Goal: Task Accomplishment & Management: Use online tool/utility

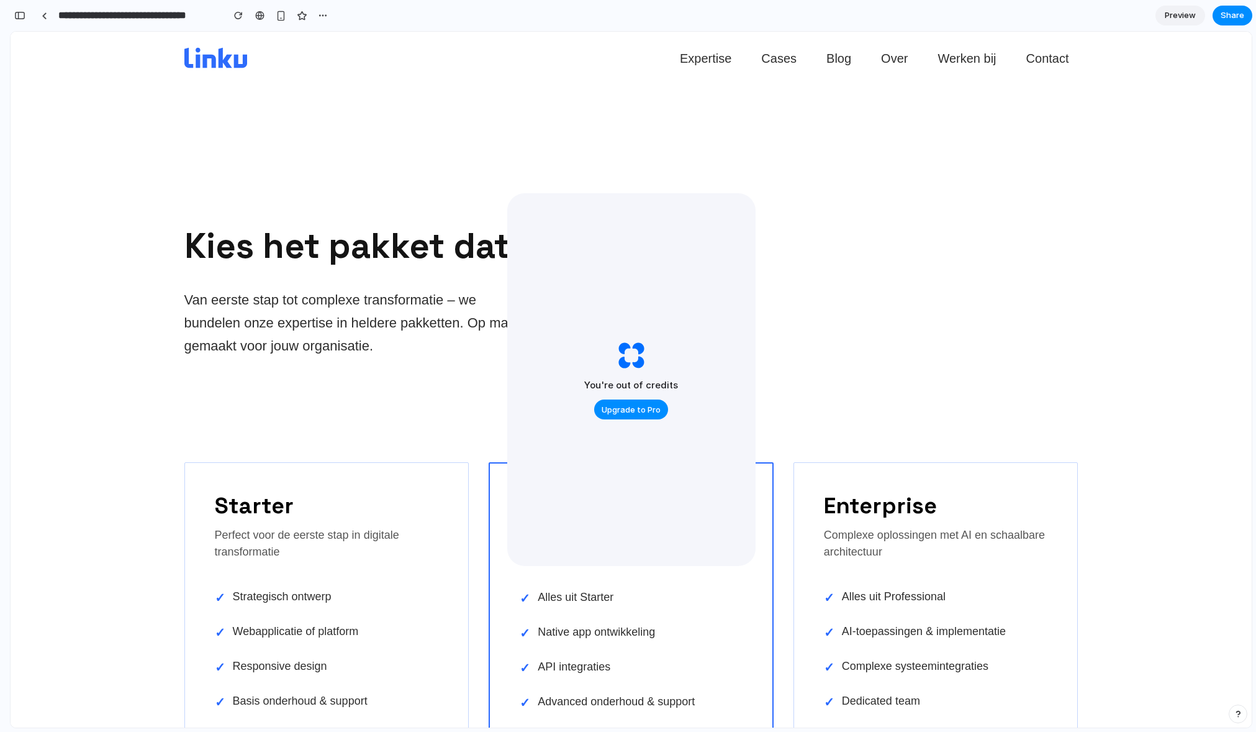
scroll to position [1236, 0]
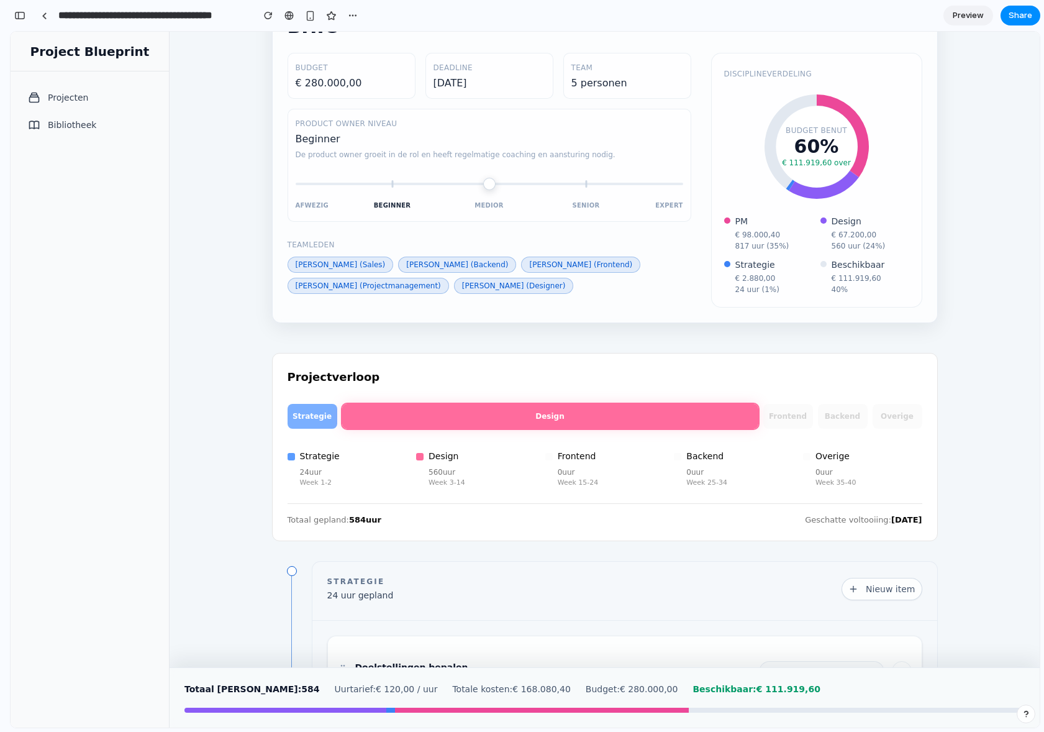
scroll to position [81, 0]
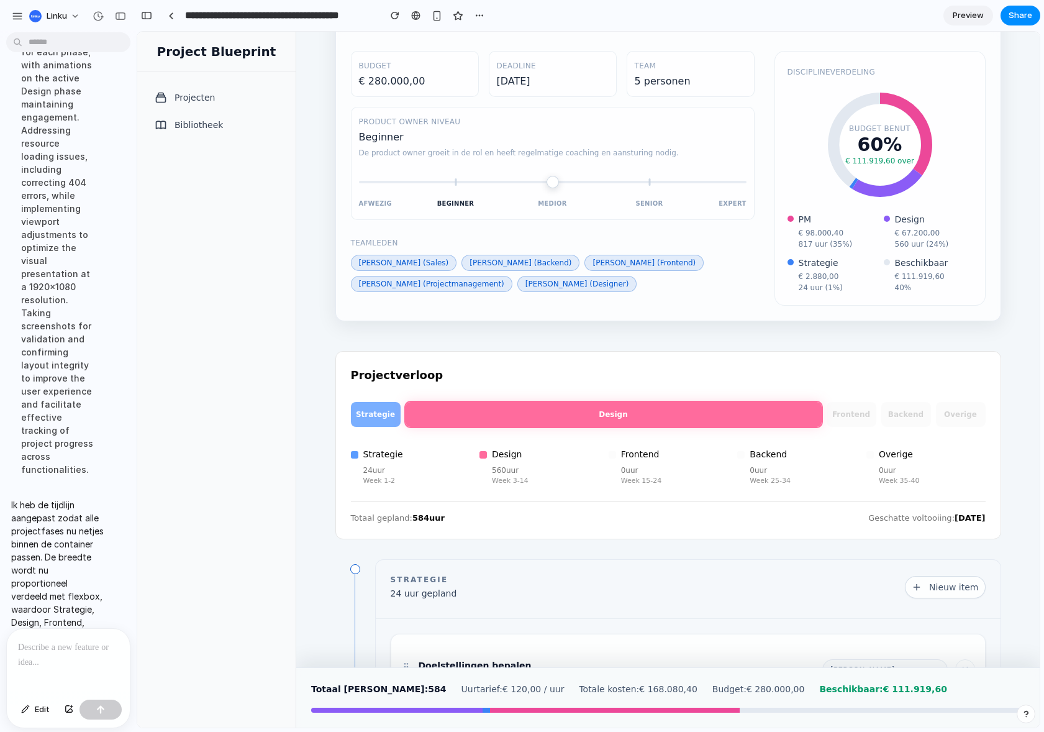
click at [52, 676] on div at bounding box center [68, 661] width 123 height 66
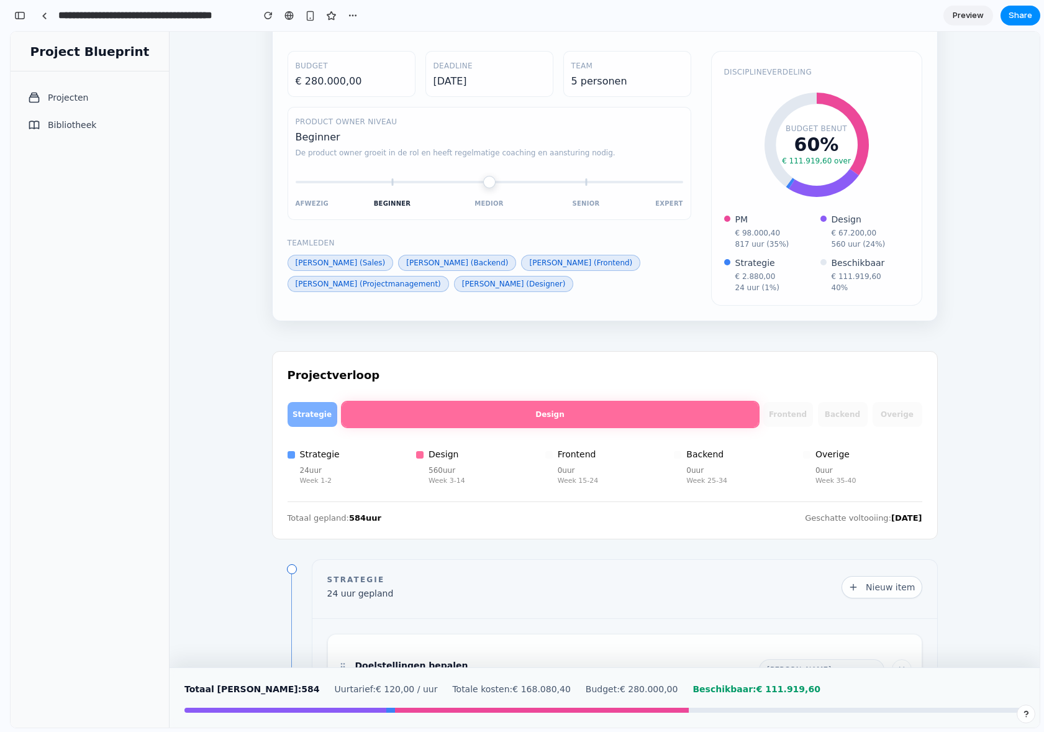
scroll to position [0, 0]
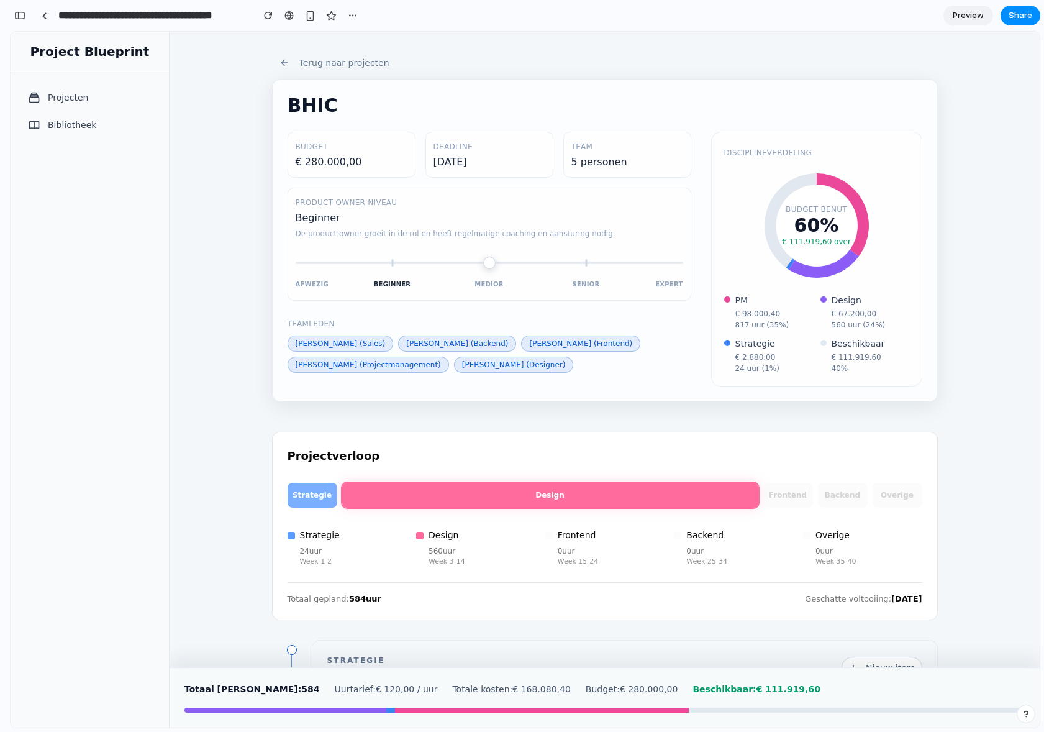
click at [331, 63] on button "Terug naar projecten" at bounding box center [334, 63] width 125 height 12
click at [288, 81] on div "BHIC Budget € 280.000,00 Deadline 1-12-2026 Team 5 personen Product owner nivea…" at bounding box center [605, 240] width 666 height 323
click at [307, 65] on button "Terug naar projecten" at bounding box center [334, 63] width 125 height 12
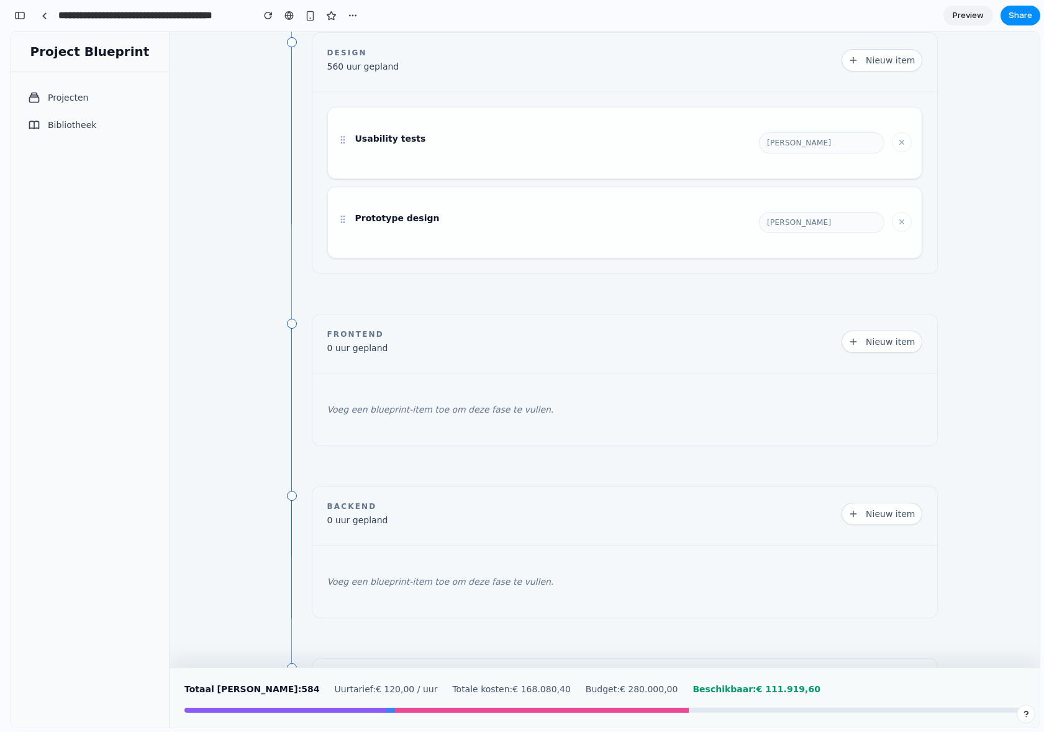
scroll to position [869, 0]
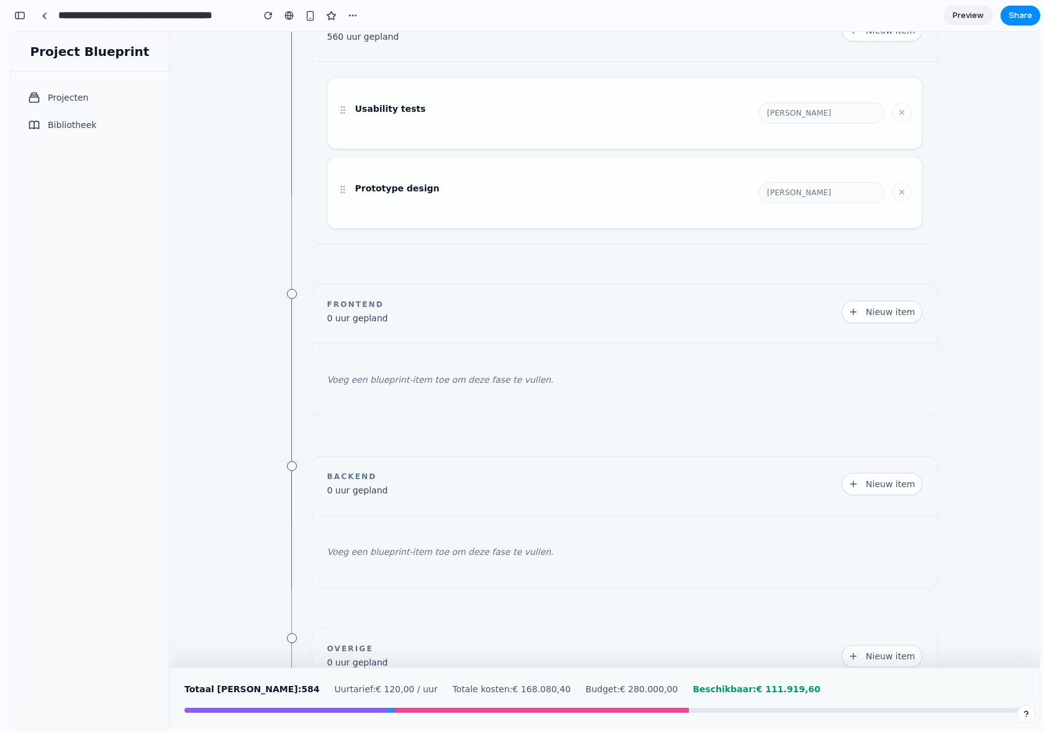
click at [880, 484] on button "Nieuw item" at bounding box center [881, 484] width 80 height 22
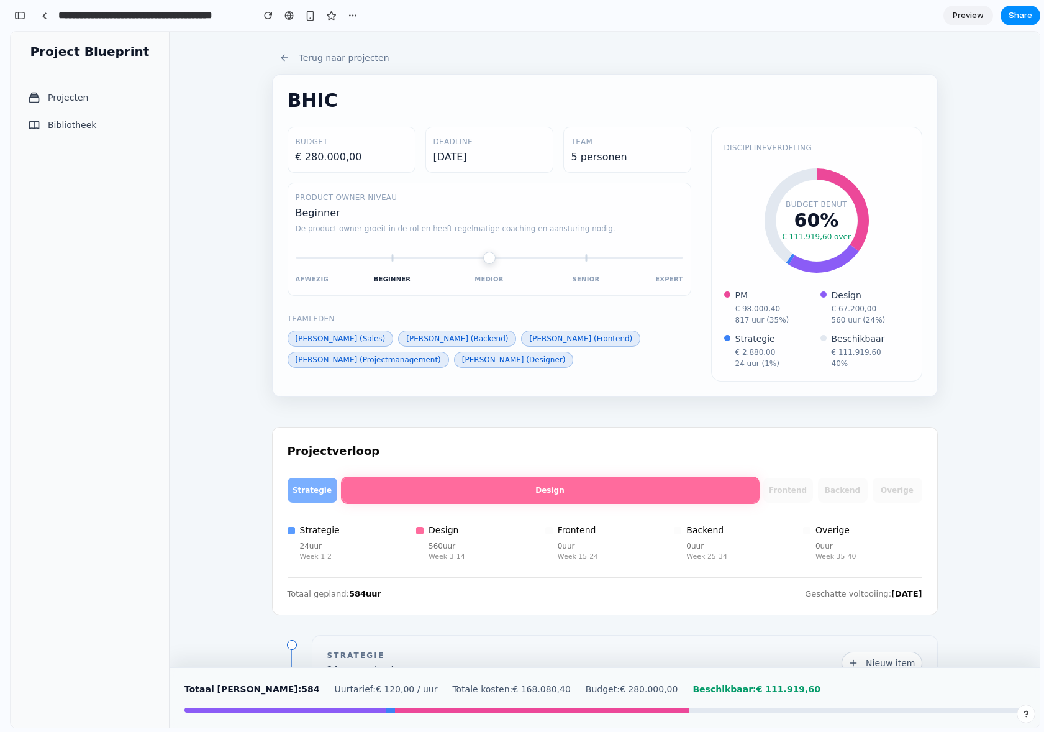
scroll to position [0, 0]
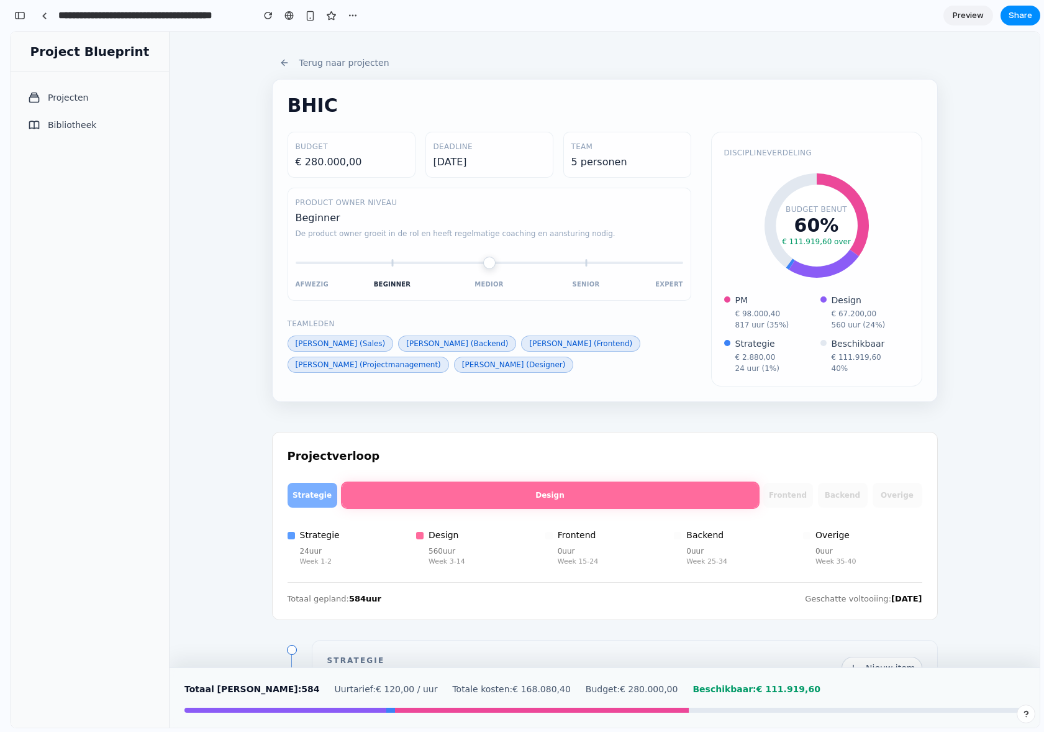
click at [235, 407] on div "Terug naar projecten BHIC Budget € 280.000,00 Deadline 1-12-2026 Team 5 persone…" at bounding box center [605, 349] width 870 height 635
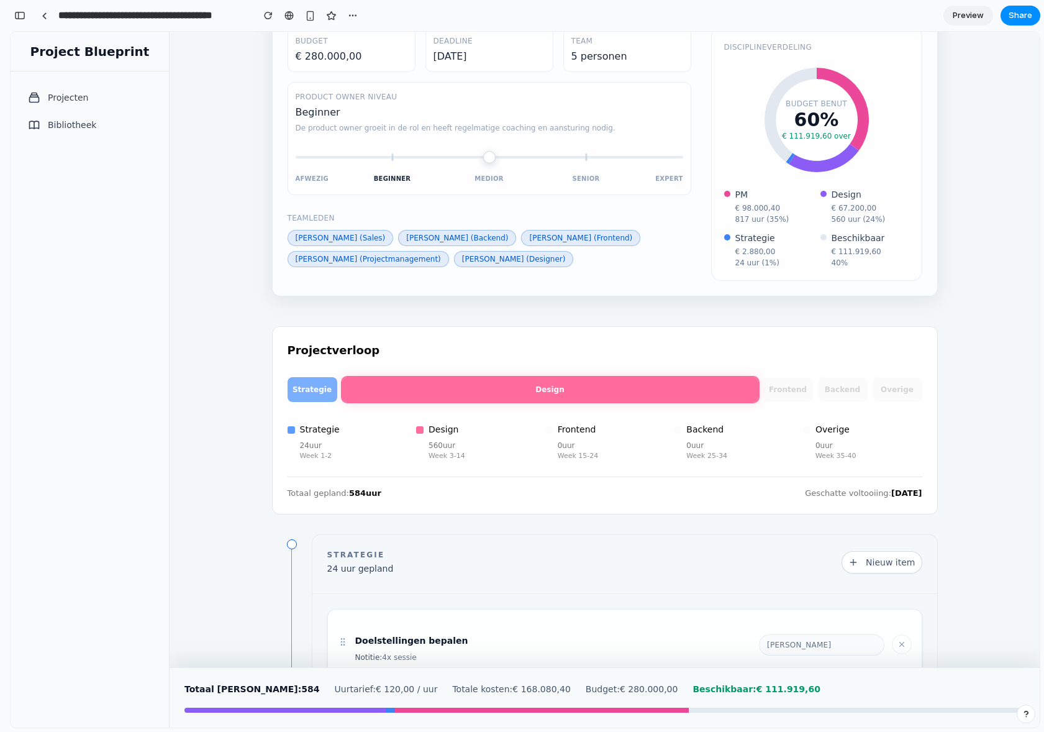
scroll to position [214, 0]
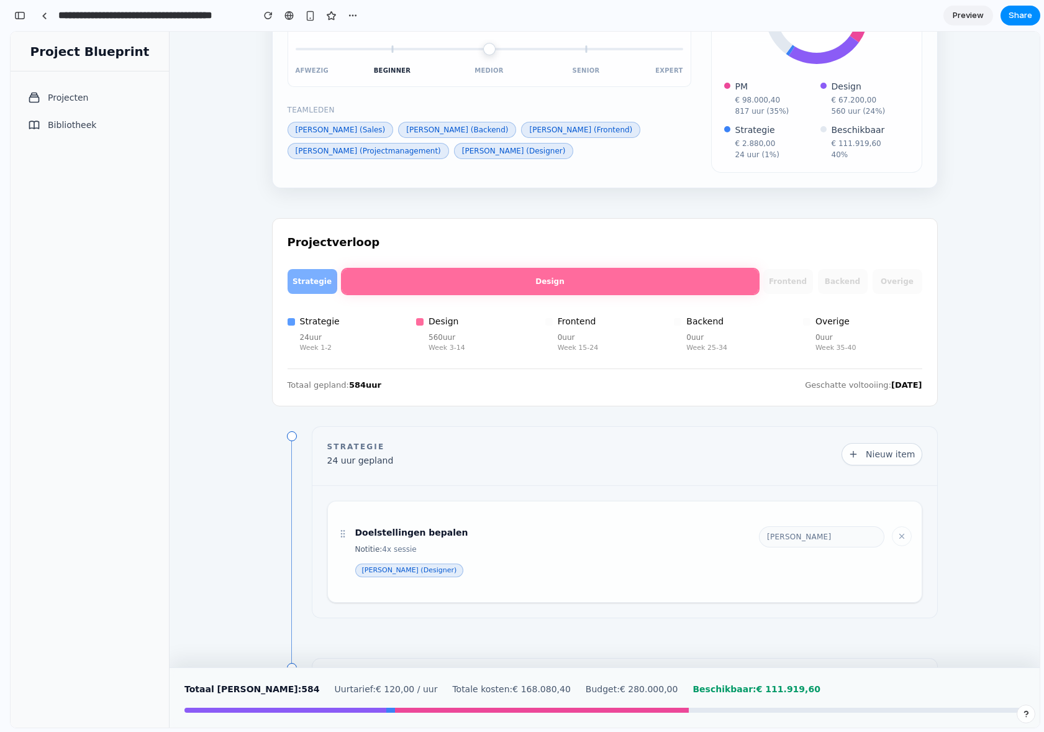
click at [694, 285] on div at bounding box center [550, 281] width 419 height 27
click at [789, 279] on span "Frontend" at bounding box center [788, 281] width 48 height 11
click at [839, 280] on span "Backend" at bounding box center [842, 281] width 45 height 11
click at [906, 280] on span "Overige" at bounding box center [897, 281] width 43 height 11
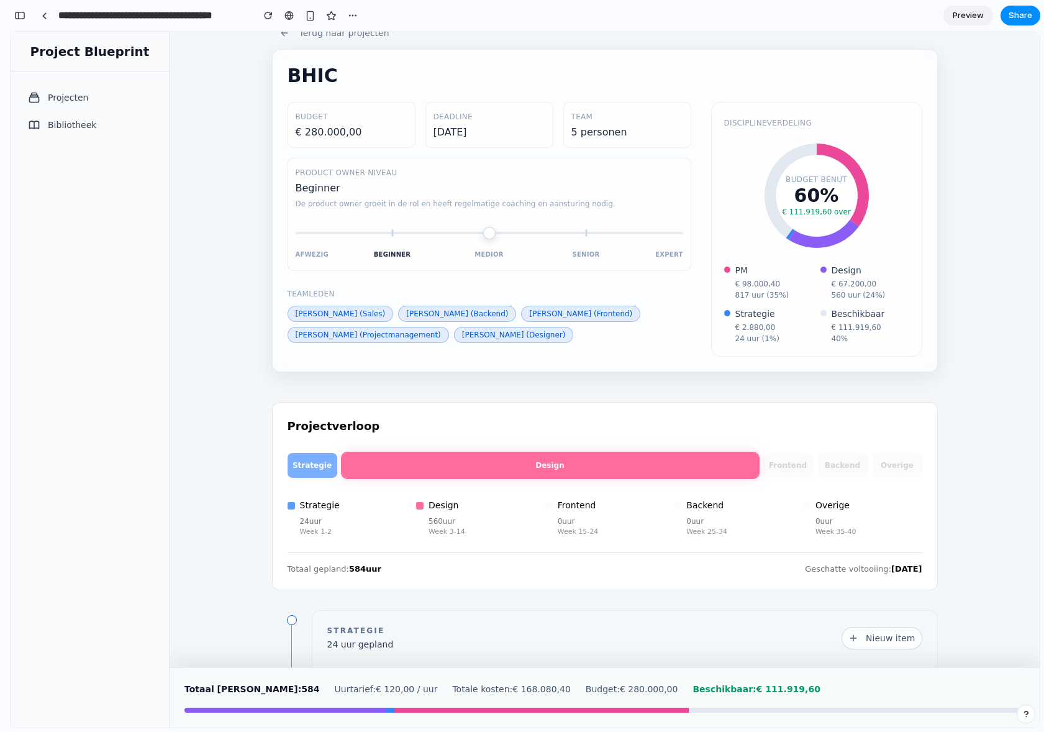
scroll to position [27, 0]
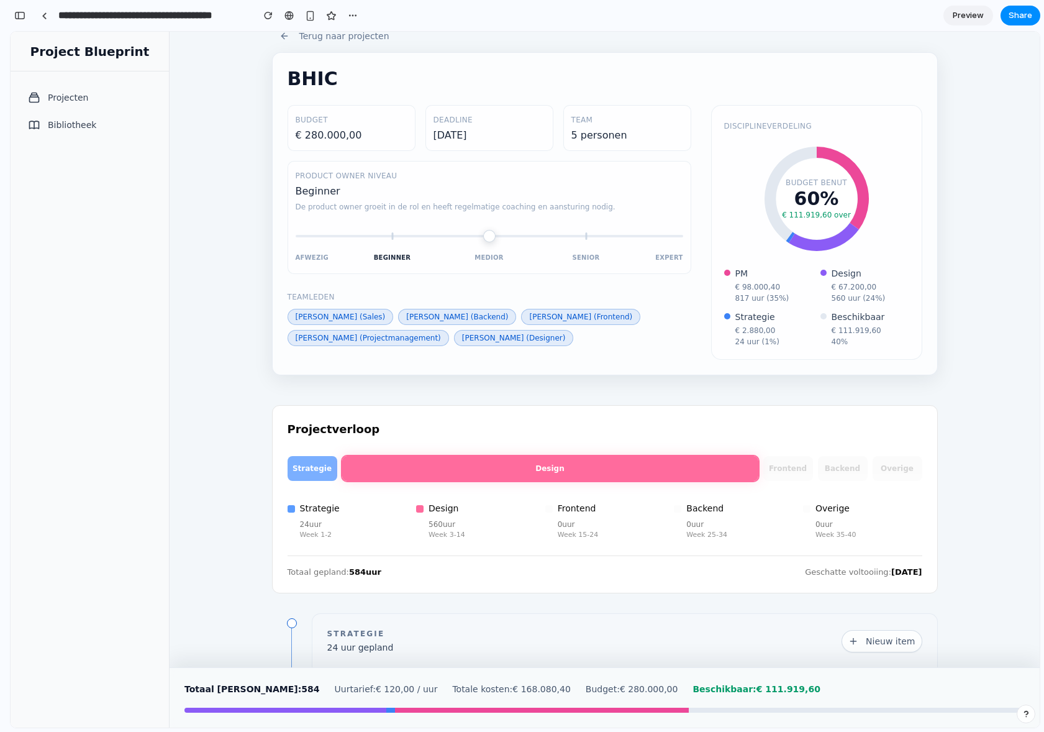
click at [20, 5] on div "**********" at bounding box center [186, 15] width 352 height 27
click at [20, 15] on div "button" at bounding box center [19, 15] width 11 height 9
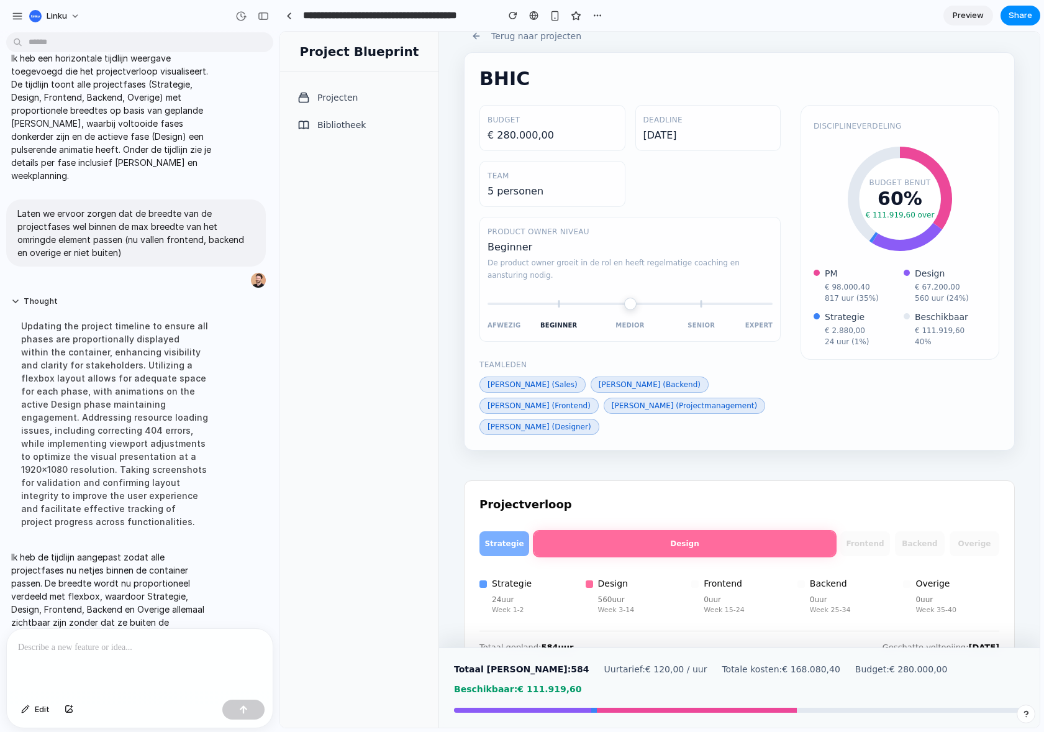
click at [109, 647] on p at bounding box center [139, 647] width 243 height 15
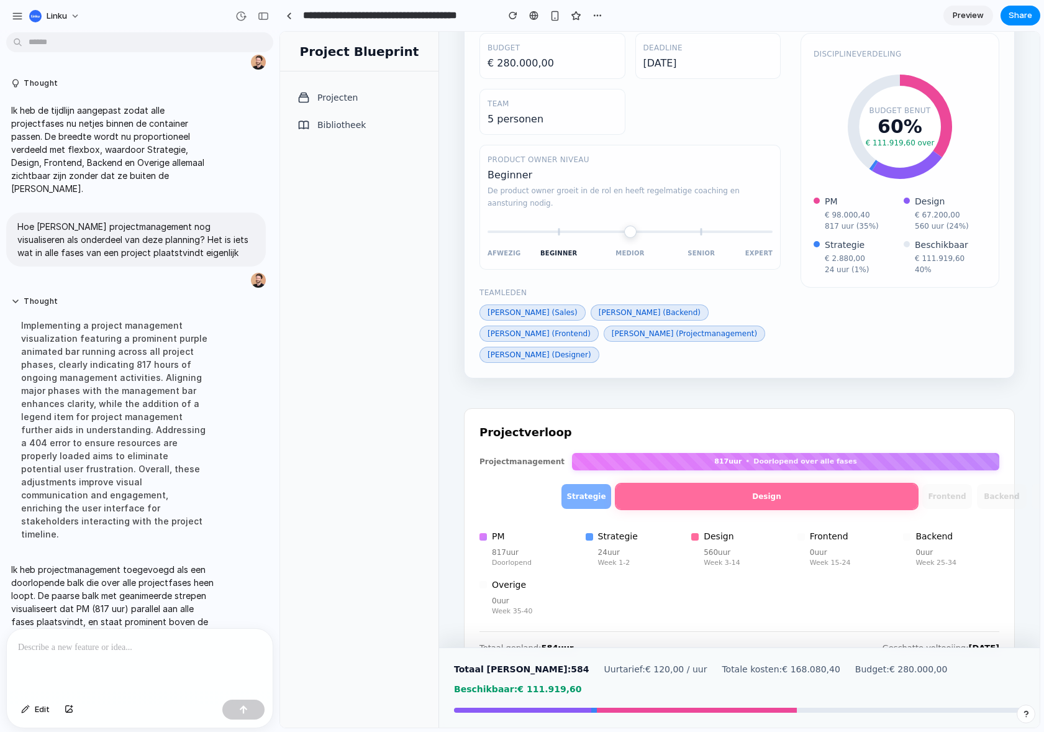
scroll to position [93, 0]
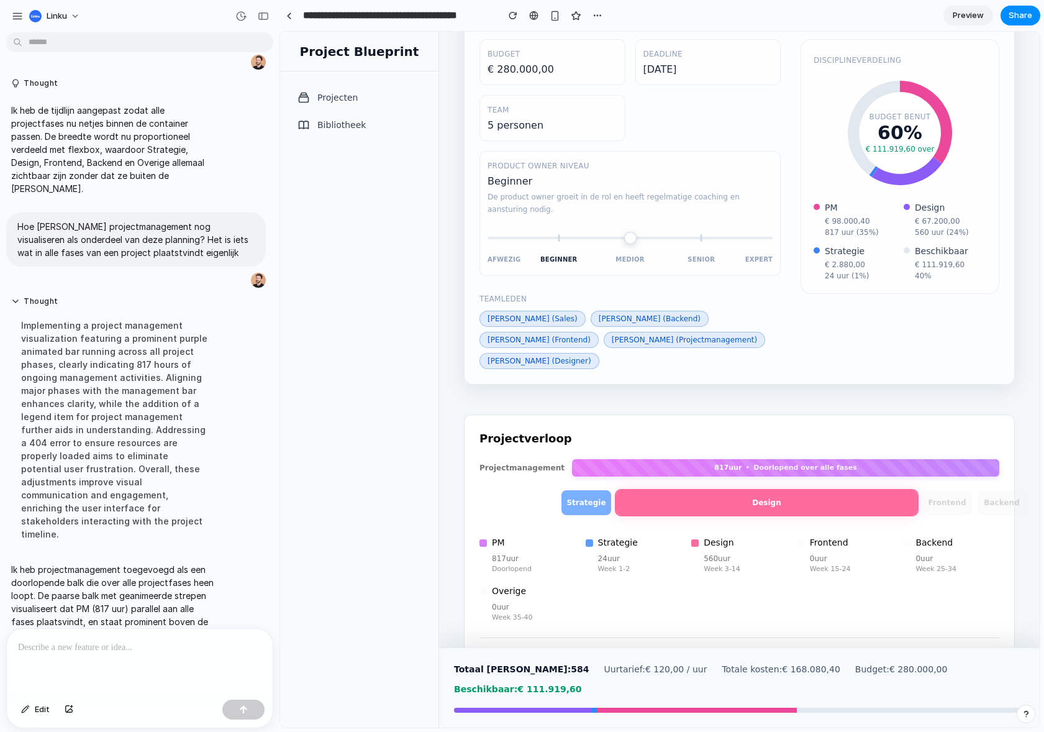
drag, startPoint x: 569, startPoint y: 237, endPoint x: 663, endPoint y: 237, distance: 94.4
click at [663, 237] on input "range" at bounding box center [629, 237] width 285 height 25
drag, startPoint x: 647, startPoint y: 238, endPoint x: 724, endPoint y: 238, distance: 77.0
click at [724, 238] on input "range" at bounding box center [629, 237] width 285 height 25
drag, startPoint x: 699, startPoint y: 240, endPoint x: 517, endPoint y: 243, distance: 182.0
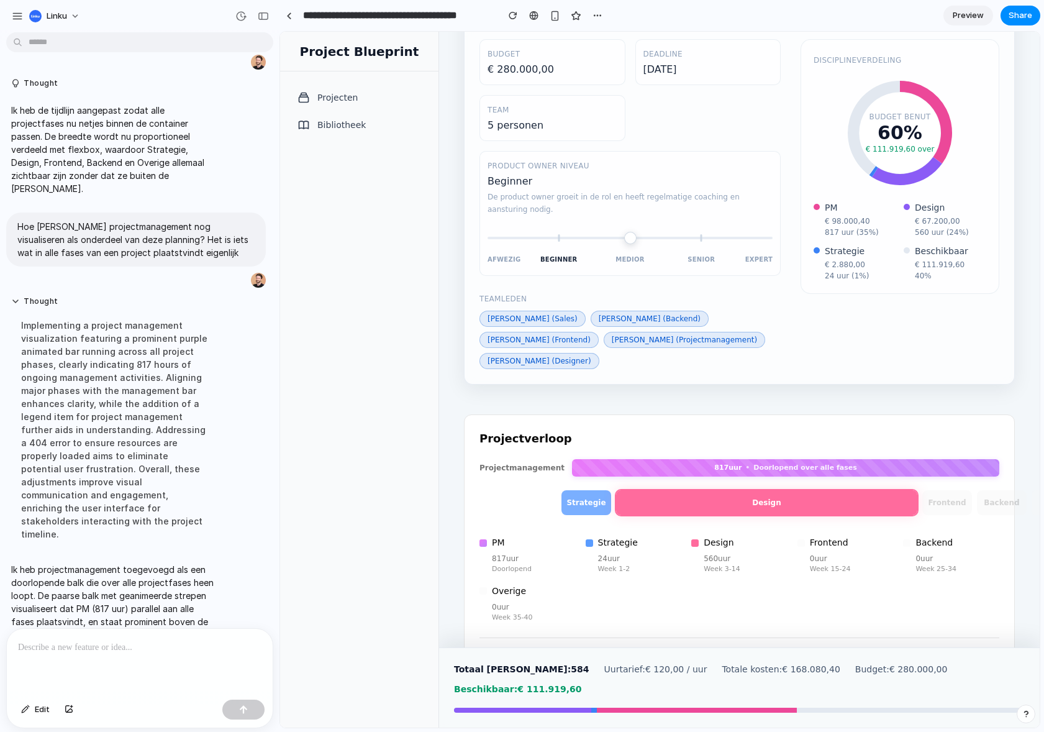
type input "*"
click at [517, 243] on input "range" at bounding box center [629, 237] width 285 height 25
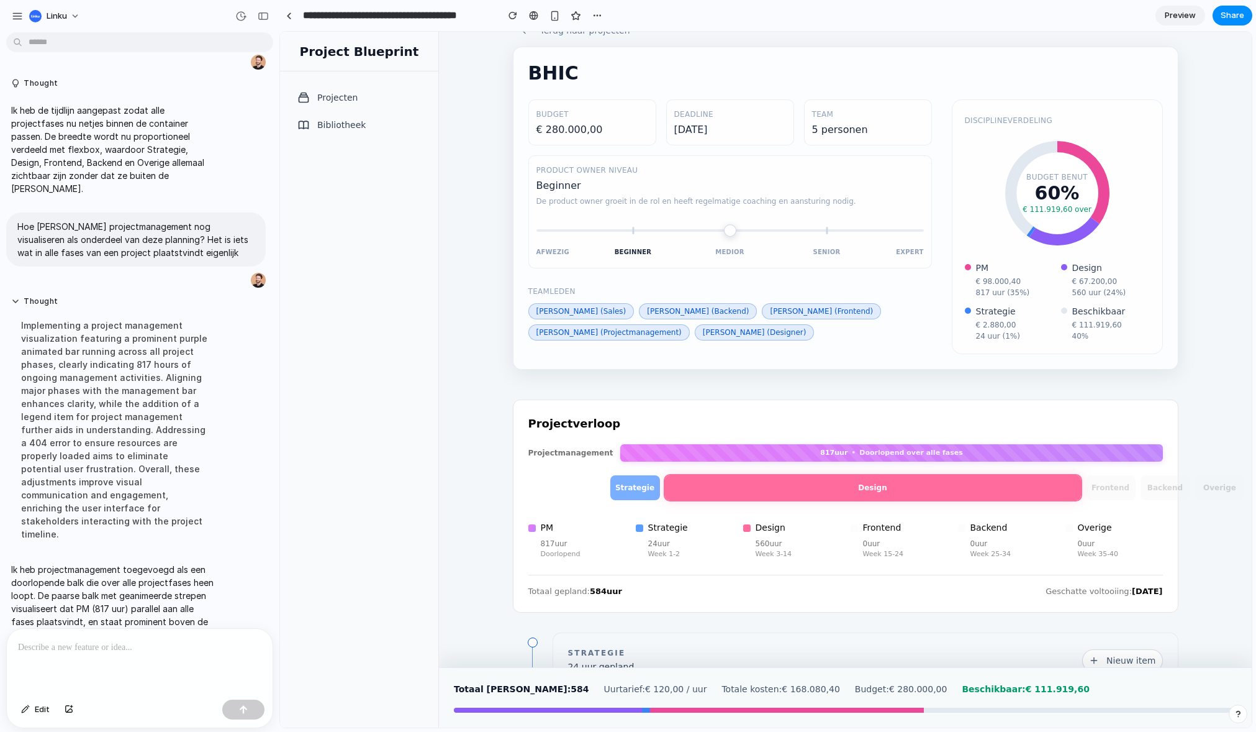
scroll to position [0, 0]
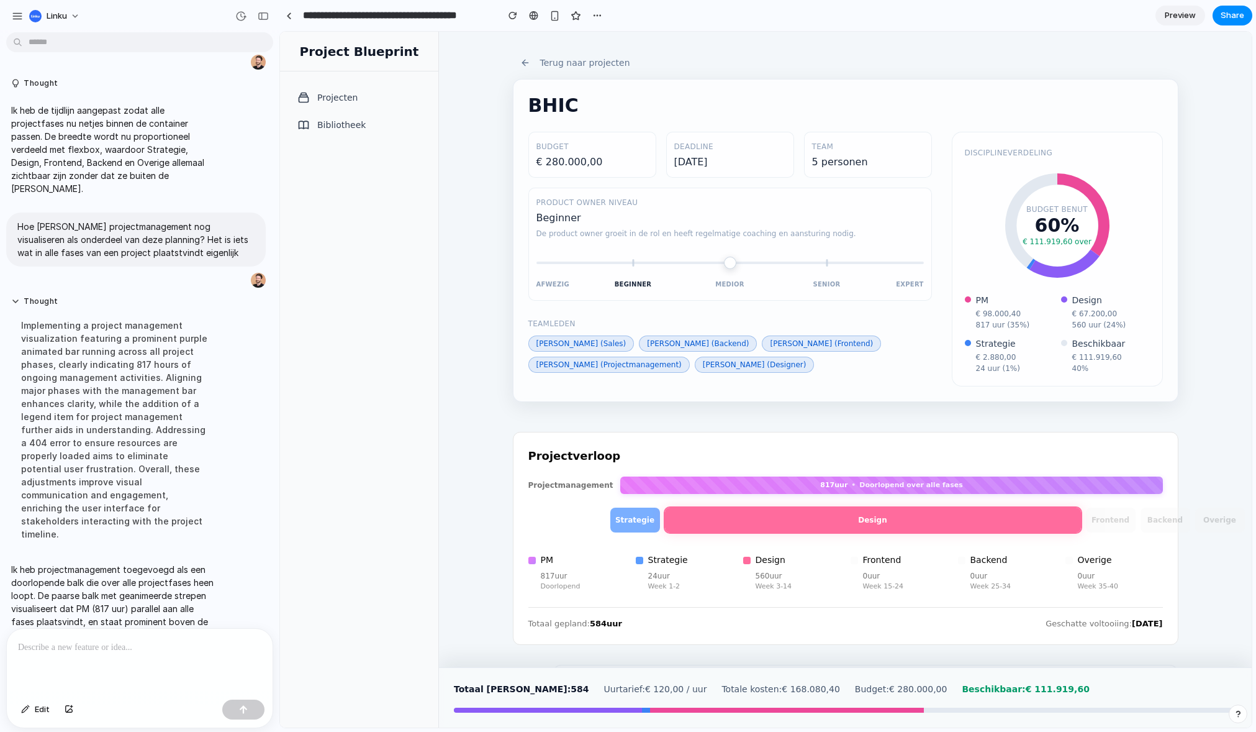
click at [125, 661] on div at bounding box center [140, 661] width 266 height 66
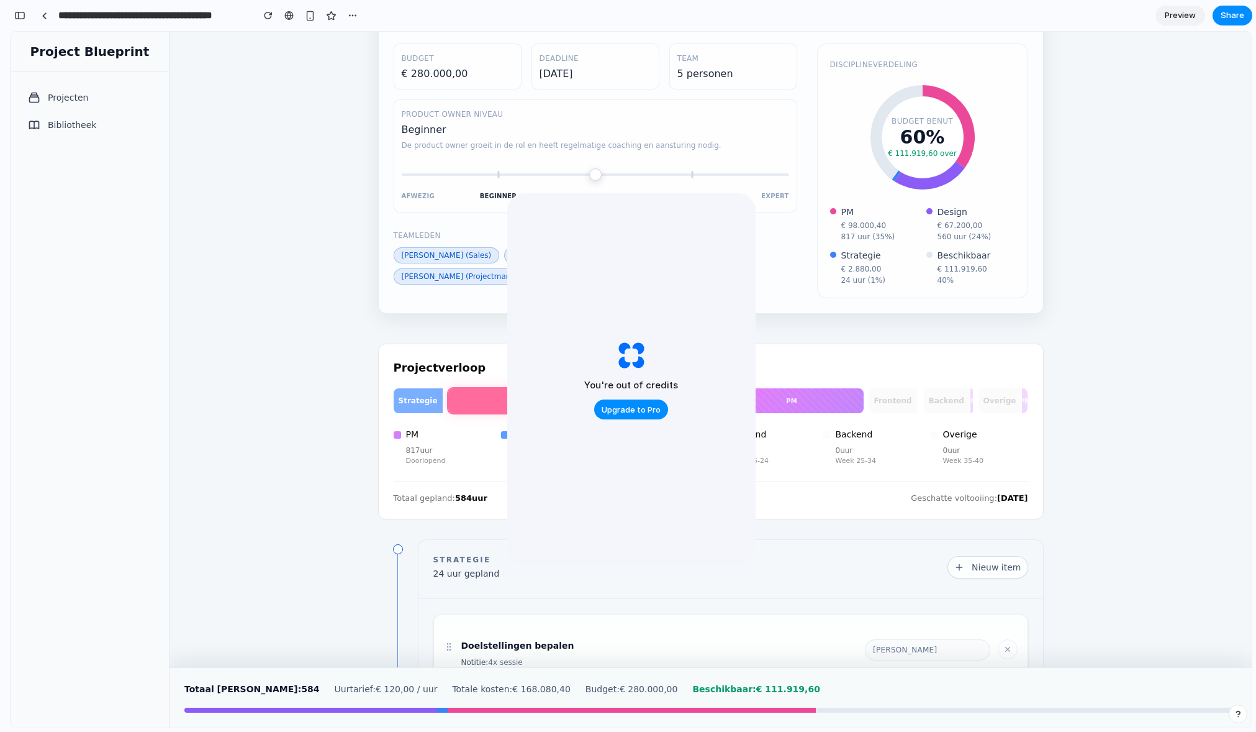
scroll to position [88, 0]
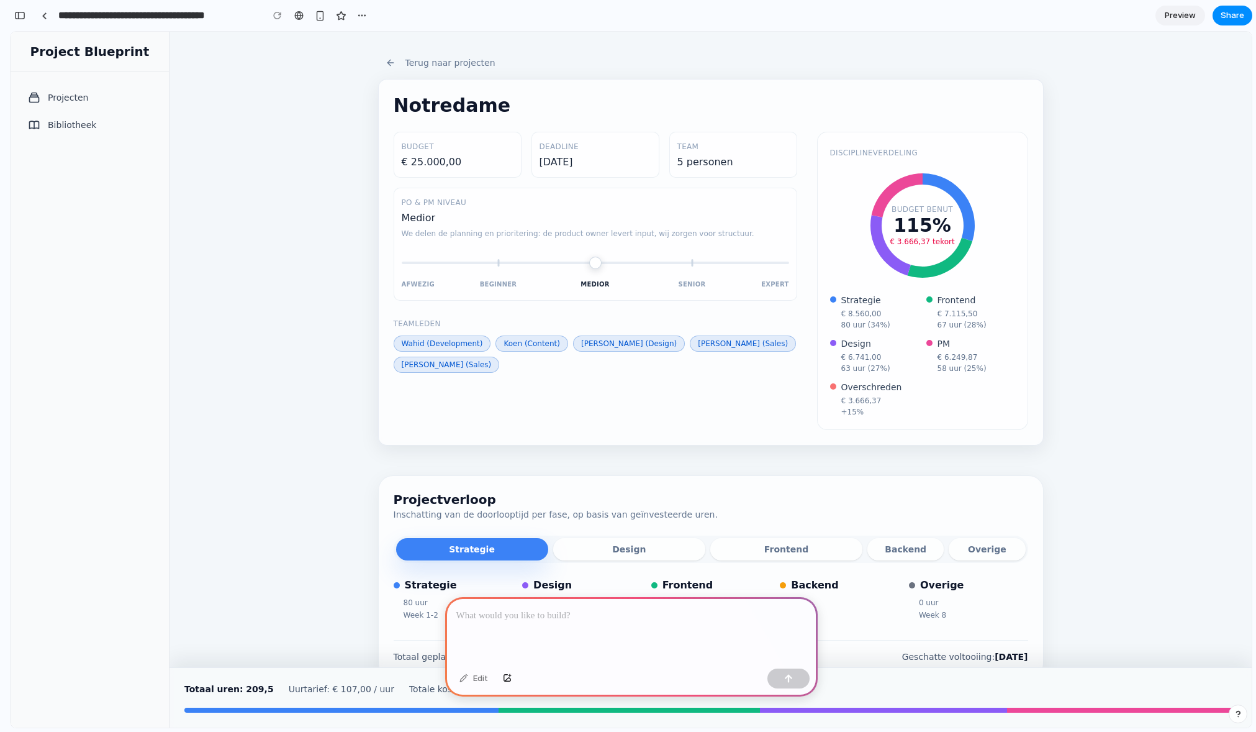
click at [273, 395] on div "Terug naar projecten Notredame Budget € 25.000,00 Deadline 18-8-2025 Team 5 per…" at bounding box center [711, 349] width 1082 height 635
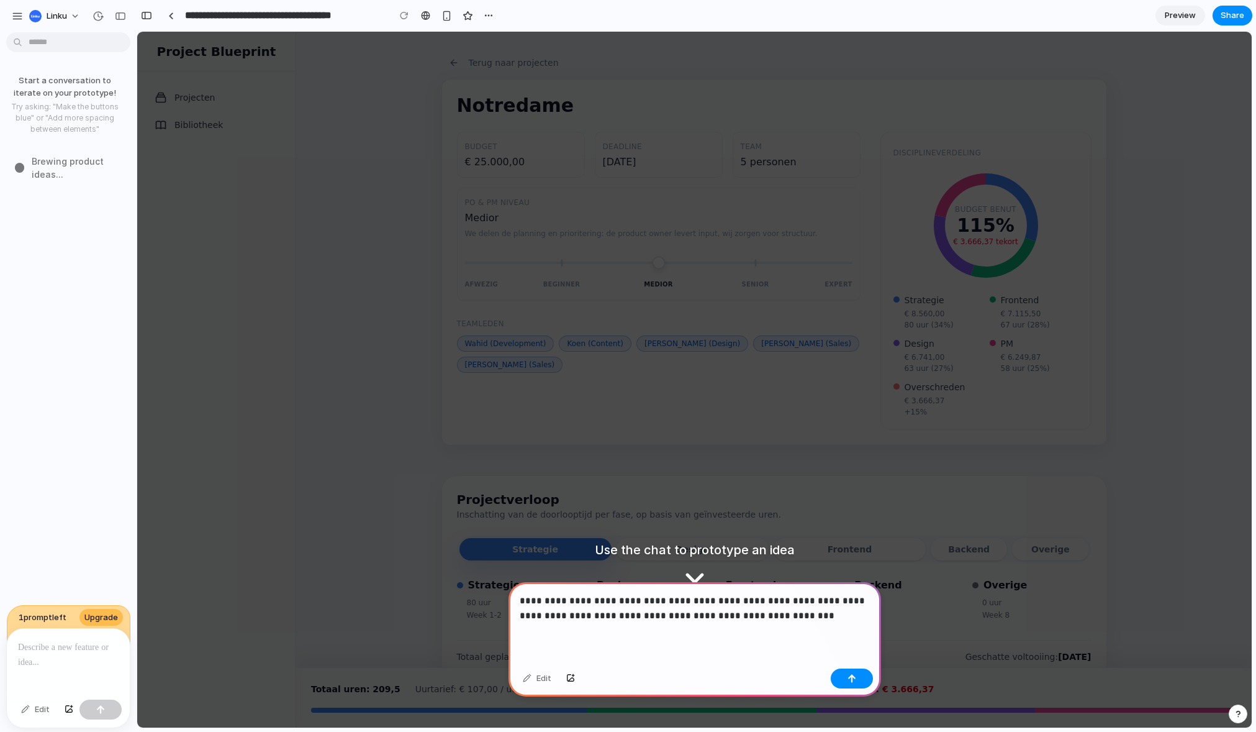
click at [196, 235] on nav "Projecten Bibliotheek" at bounding box center [216, 399] width 158 height 656
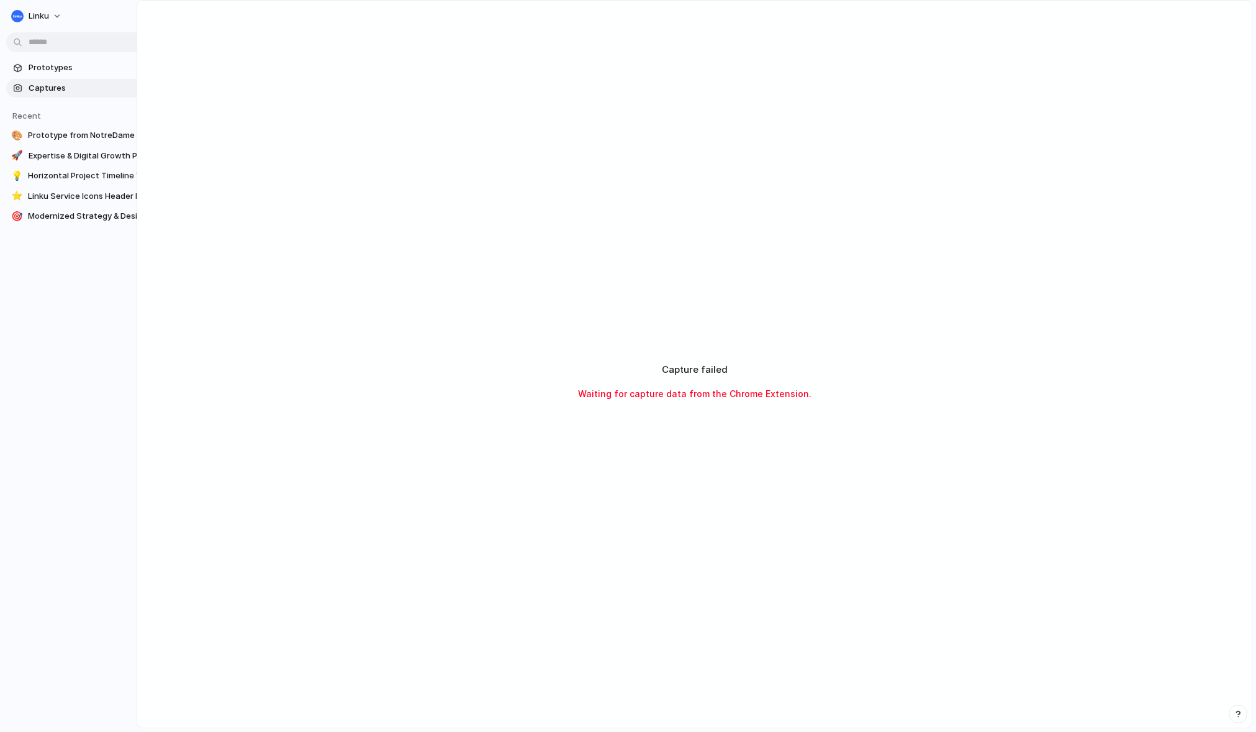
click at [60, 89] on span "Captures" at bounding box center [93, 88] width 128 height 12
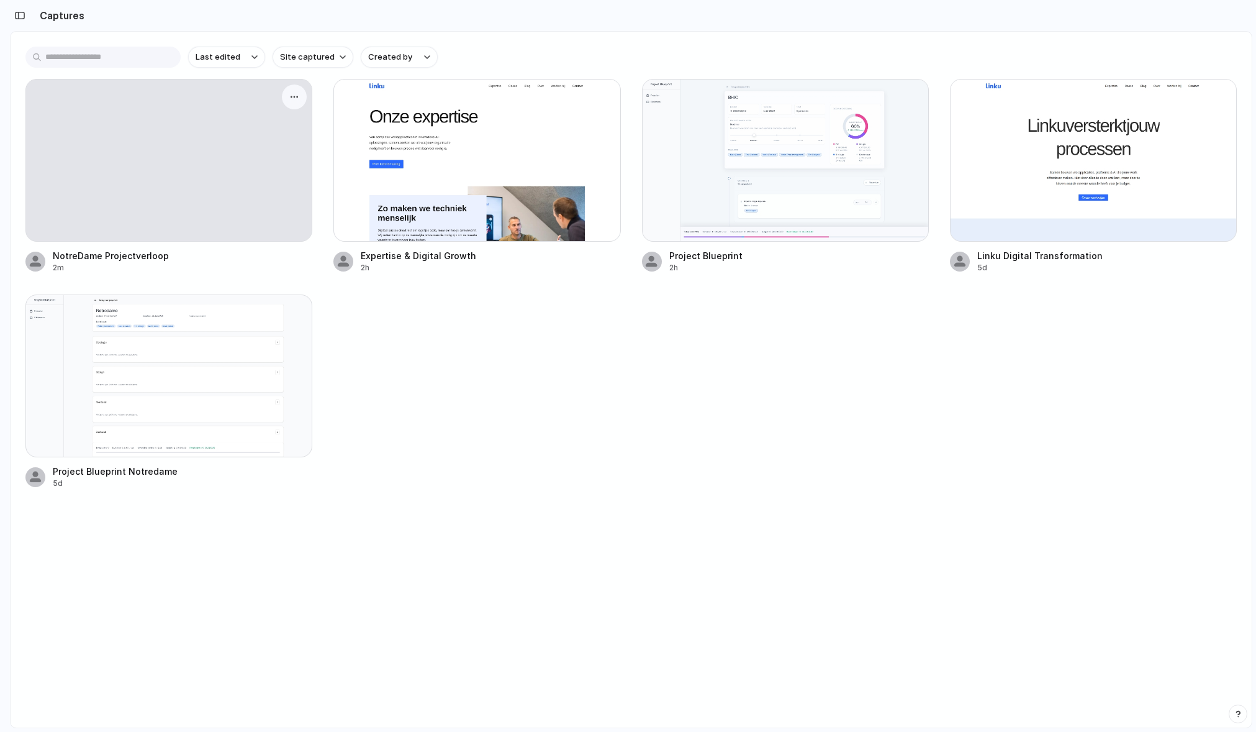
click at [224, 193] on div at bounding box center [169, 159] width 286 height 161
click at [267, 214] on div at bounding box center [169, 159] width 286 height 161
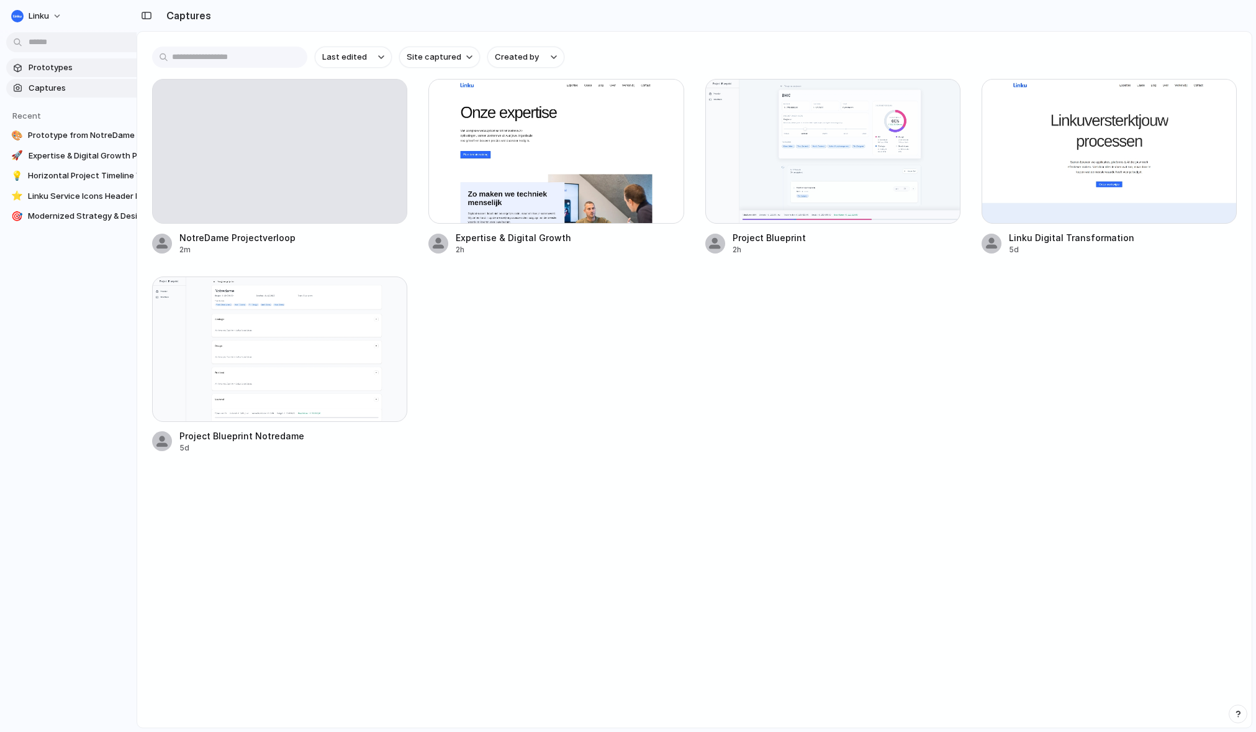
click at [73, 70] on span "Prototypes" at bounding box center [93, 67] width 128 height 12
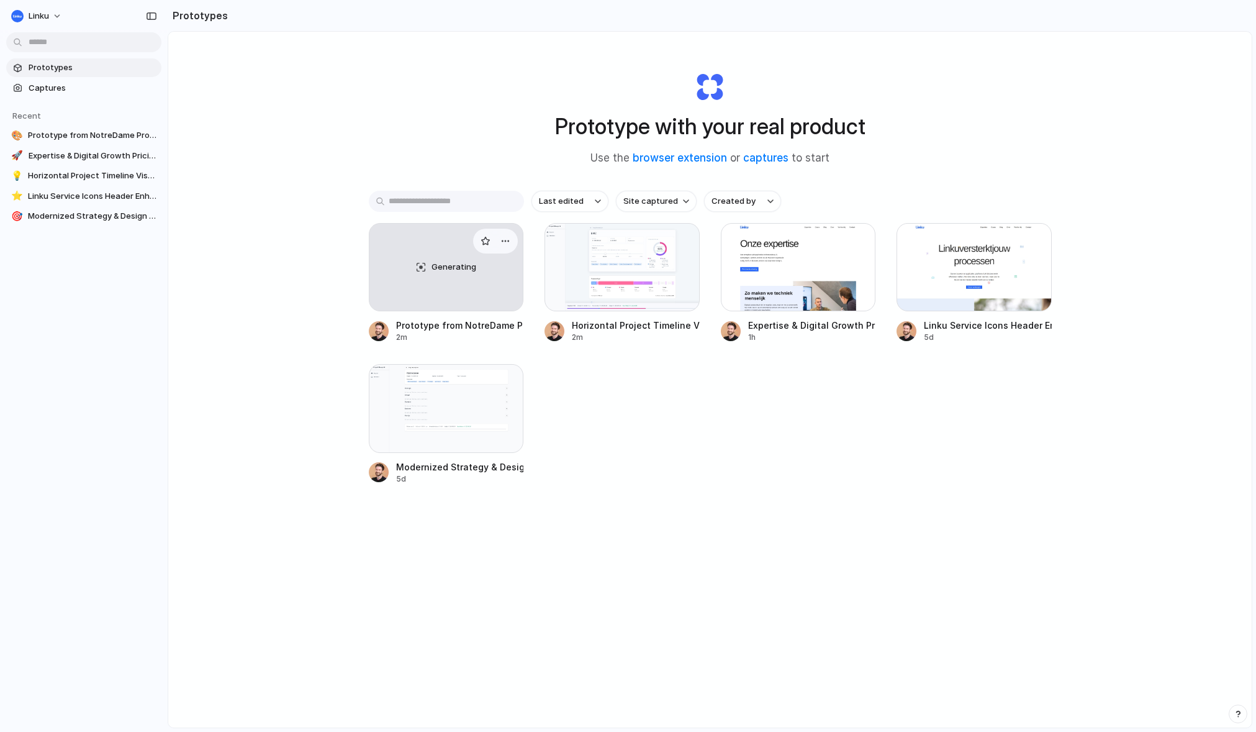
click at [478, 299] on div "Generating" at bounding box center [446, 267] width 154 height 87
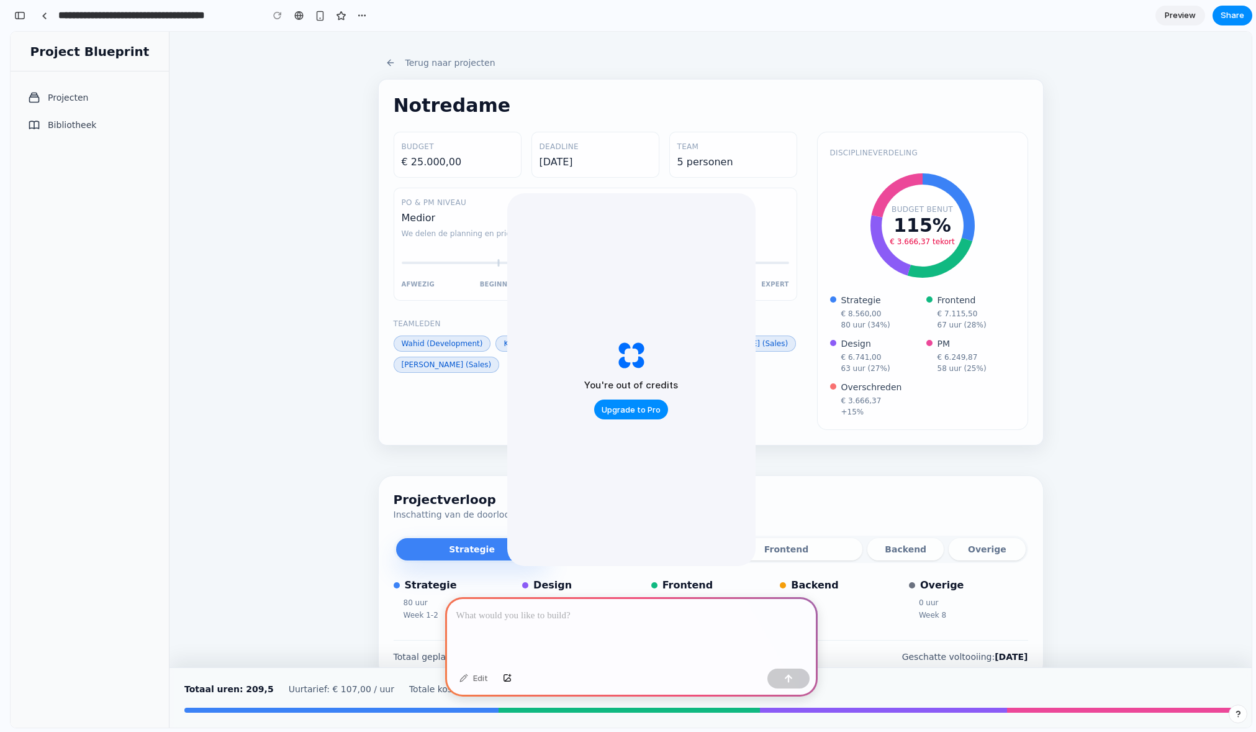
click at [322, 351] on div "Terug naar projecten Notredame Budget € 25.000,00 Deadline 18-8-2025 Team 5 per…" at bounding box center [711, 349] width 1082 height 635
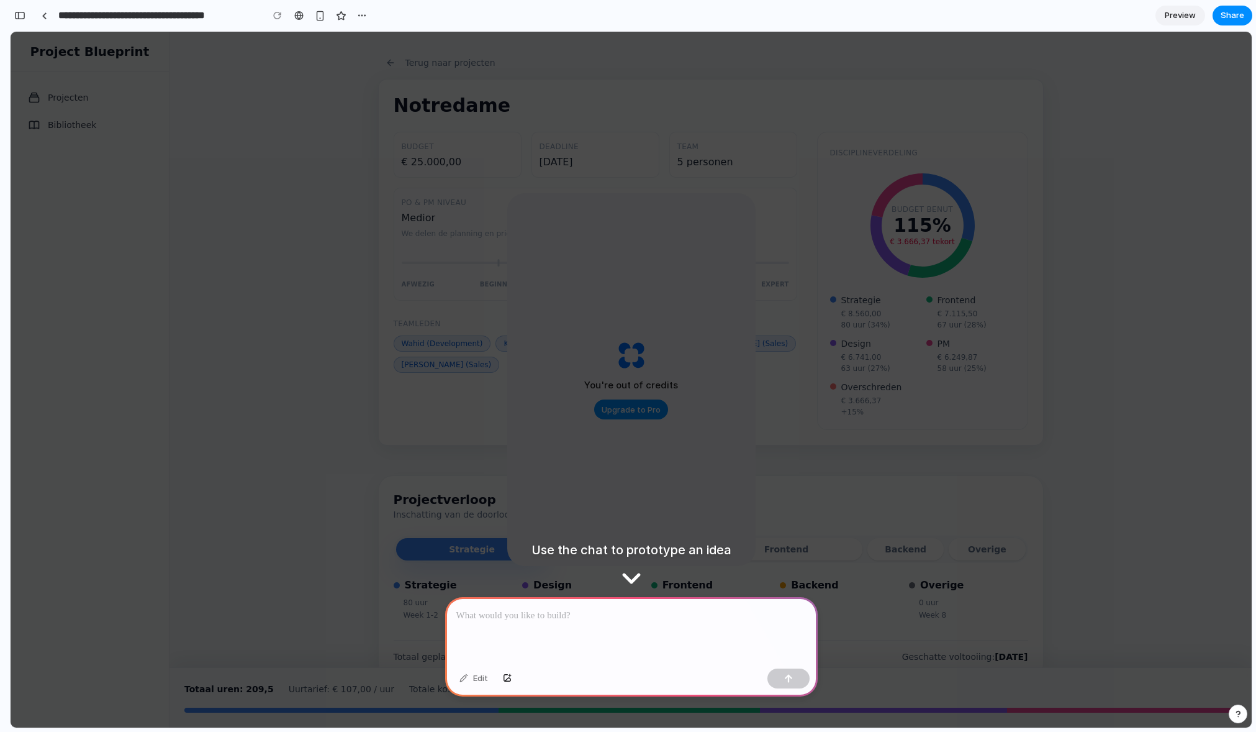
click at [451, 395] on div "Budget € 25.000,00 Deadline 18-8-2025 Team 5 personen PO & PM niveau Medior We …" at bounding box center [711, 281] width 635 height 298
click at [638, 628] on div at bounding box center [631, 630] width 373 height 66
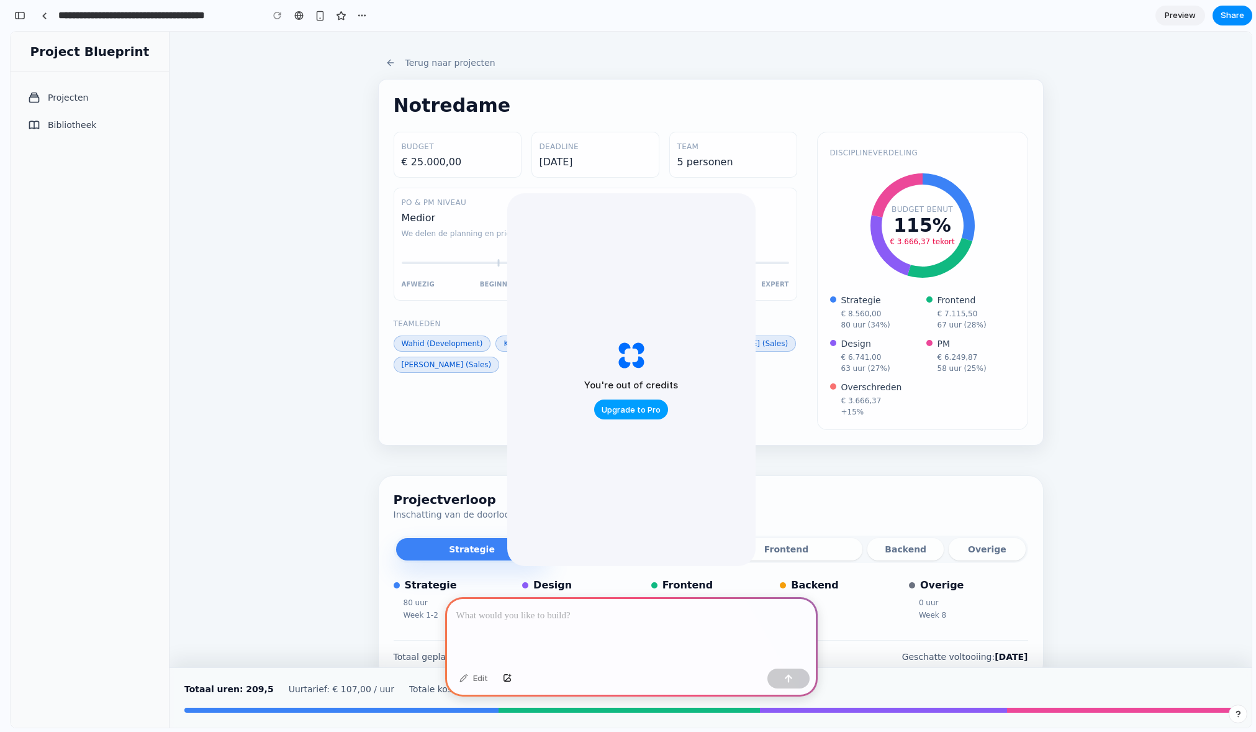
click at [647, 414] on span "Upgrade to Pro" at bounding box center [631, 410] width 59 height 12
click at [291, 476] on div "Terug naar projecten Notredame Budget € 25.000,00 Deadline 18-8-2025 Team 5 per…" at bounding box center [711, 349] width 1082 height 635
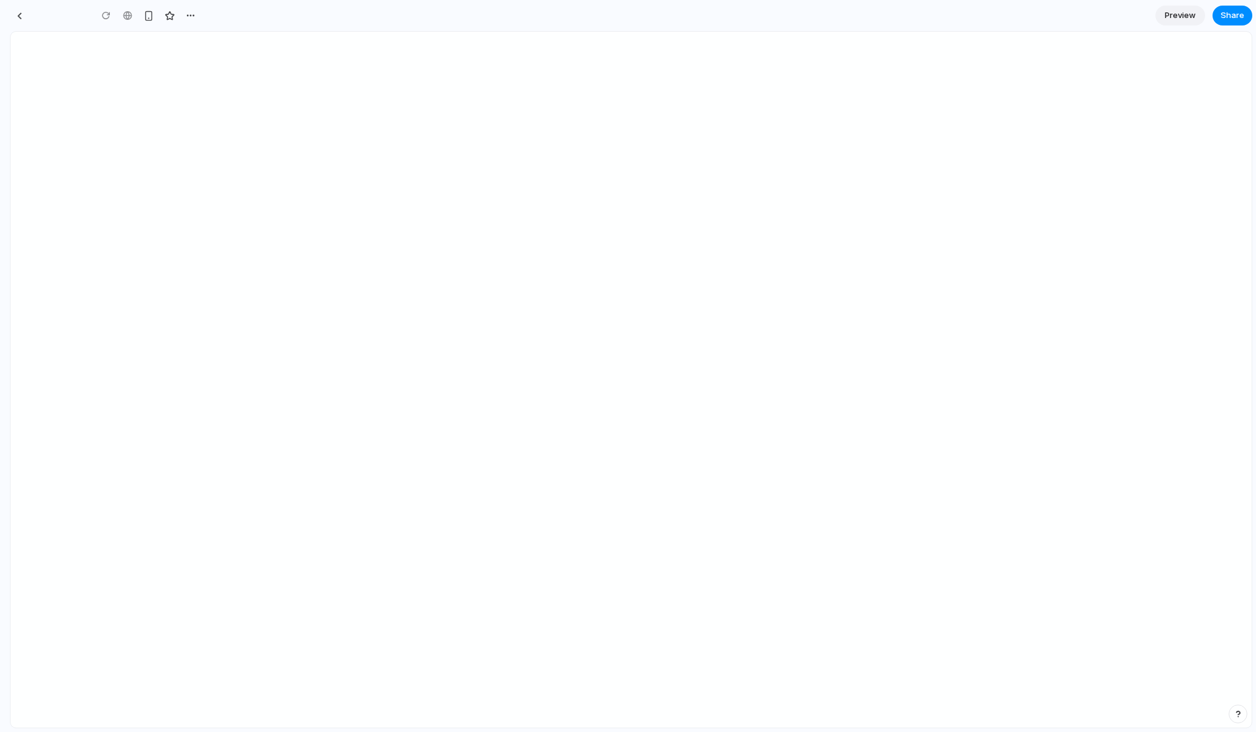
type input "**********"
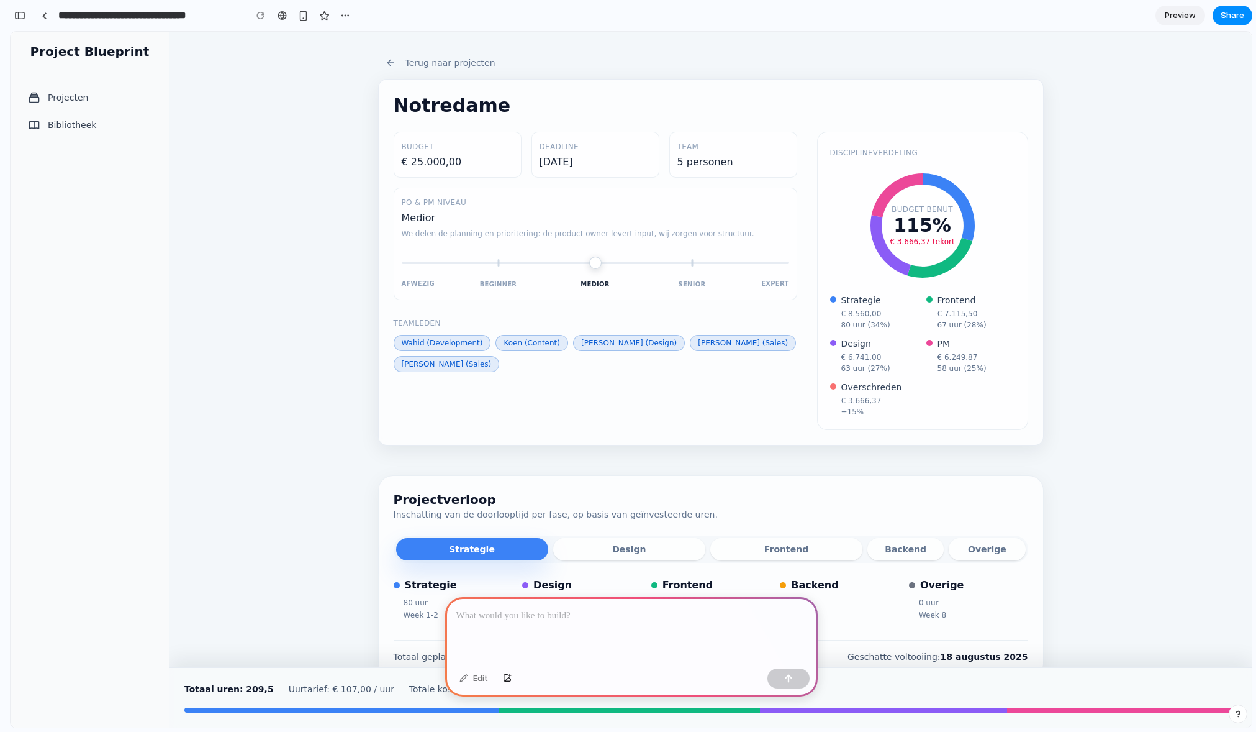
click at [602, 626] on div at bounding box center [631, 630] width 373 height 66
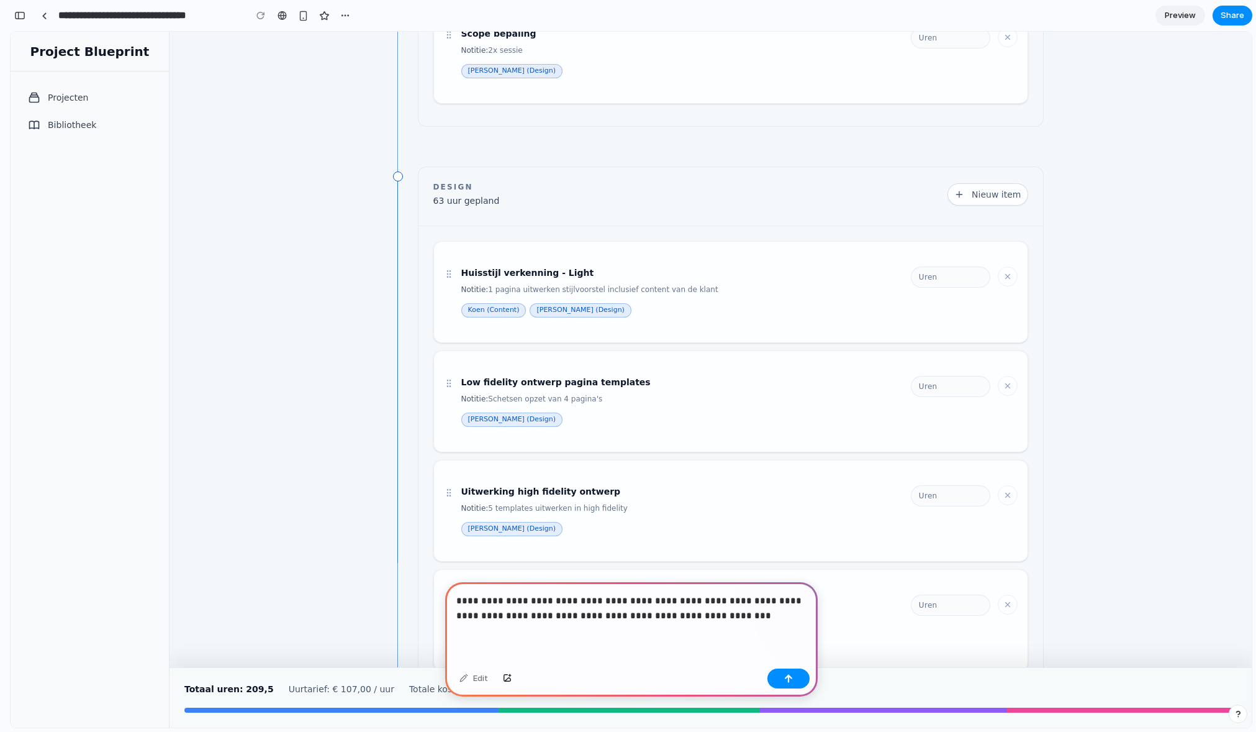
scroll to position [951, 0]
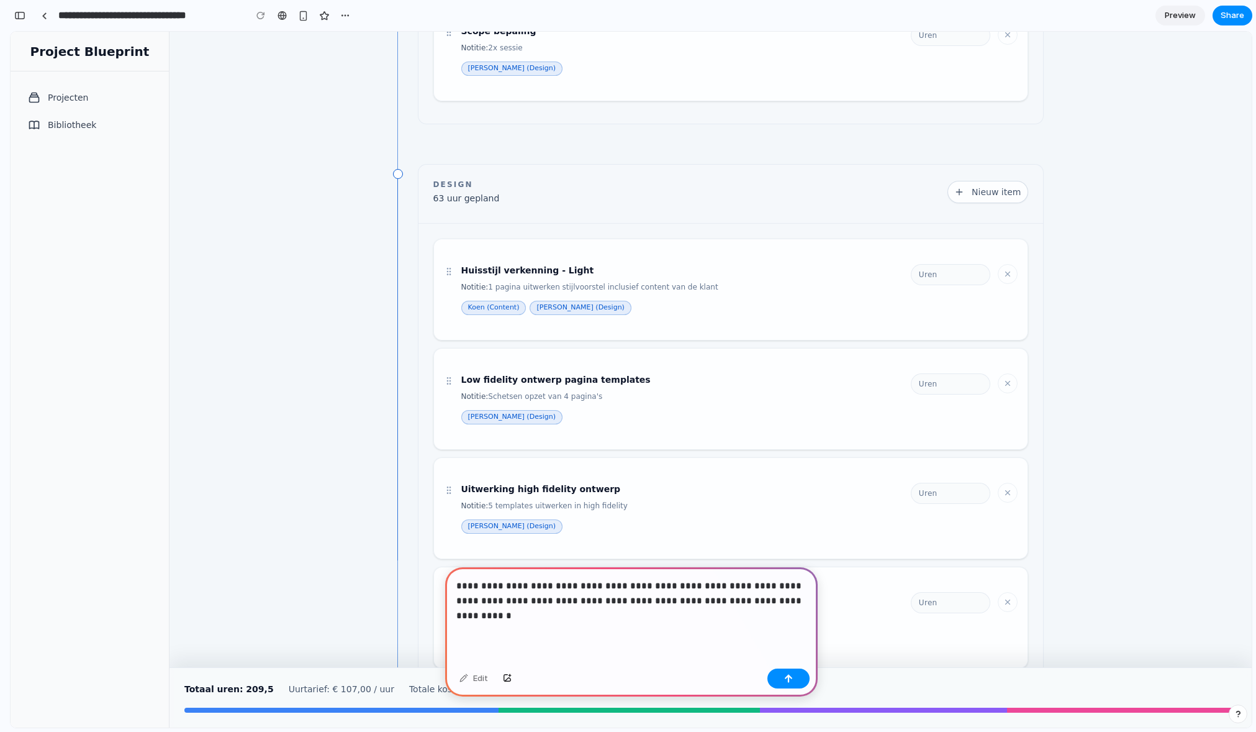
click at [733, 601] on p "**********" at bounding box center [631, 600] width 350 height 45
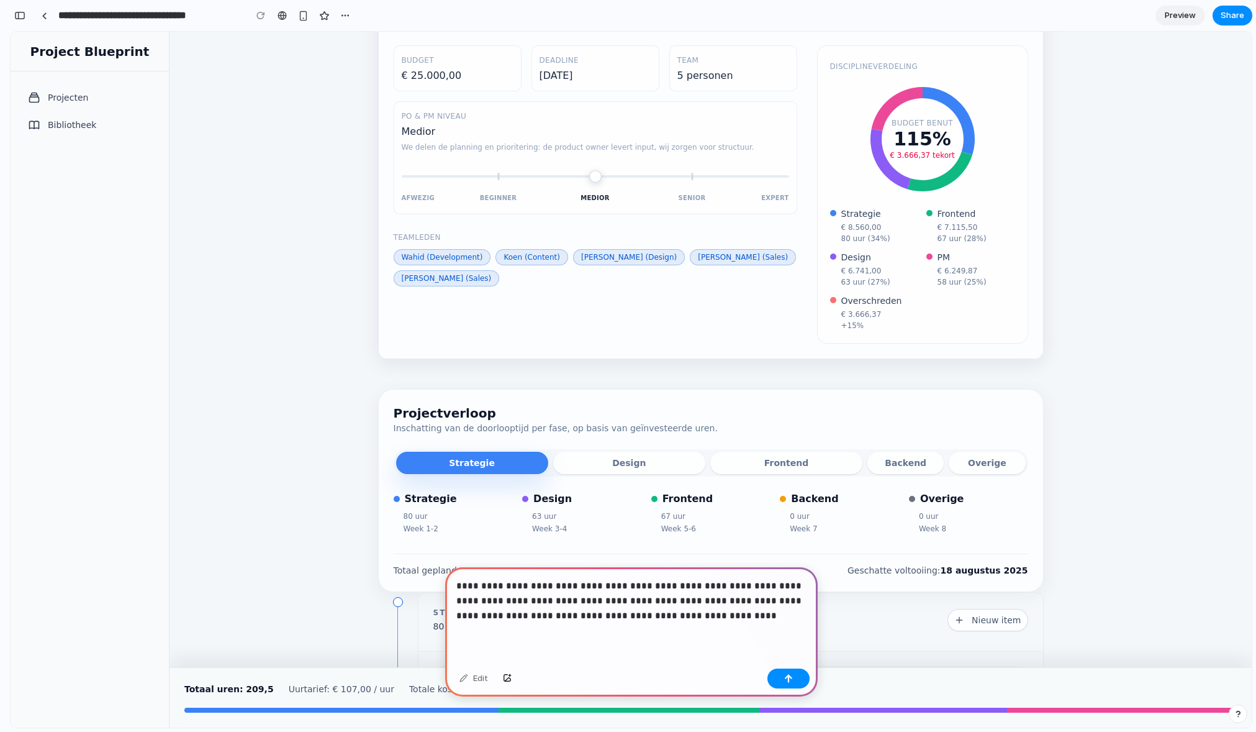
scroll to position [0, 0]
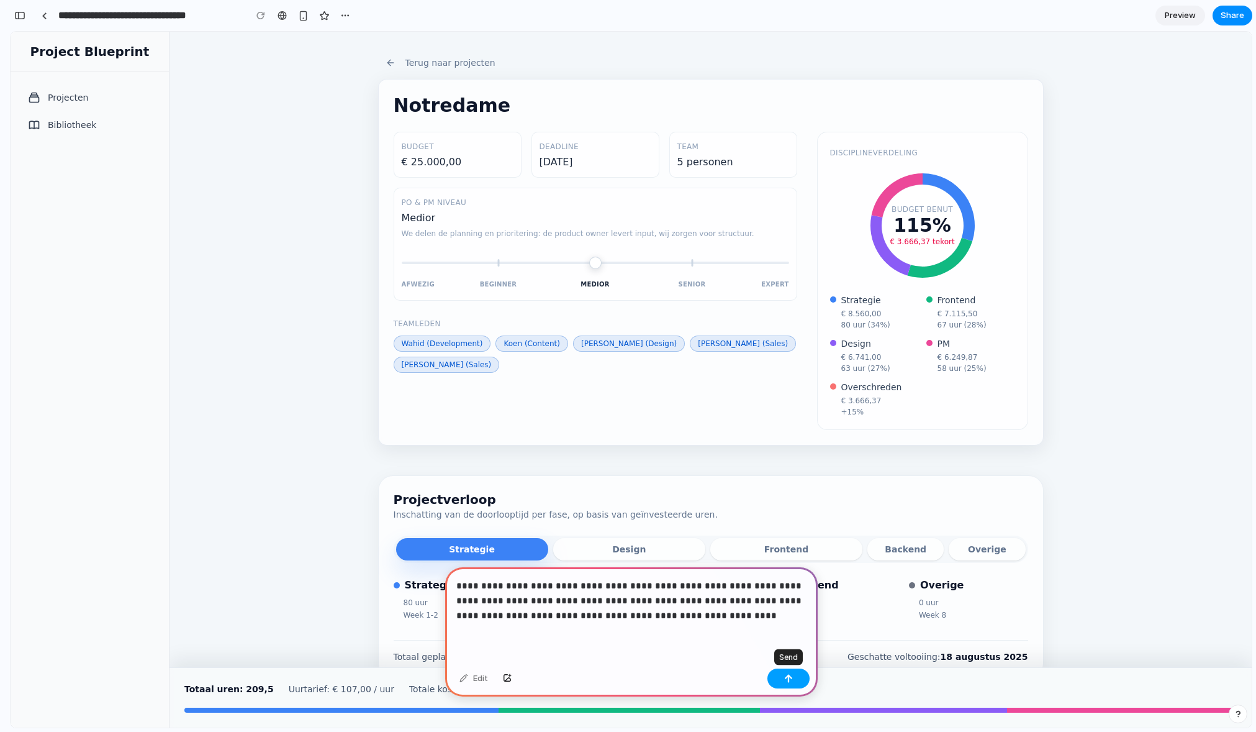
click at [792, 676] on div "button" at bounding box center [788, 678] width 9 height 9
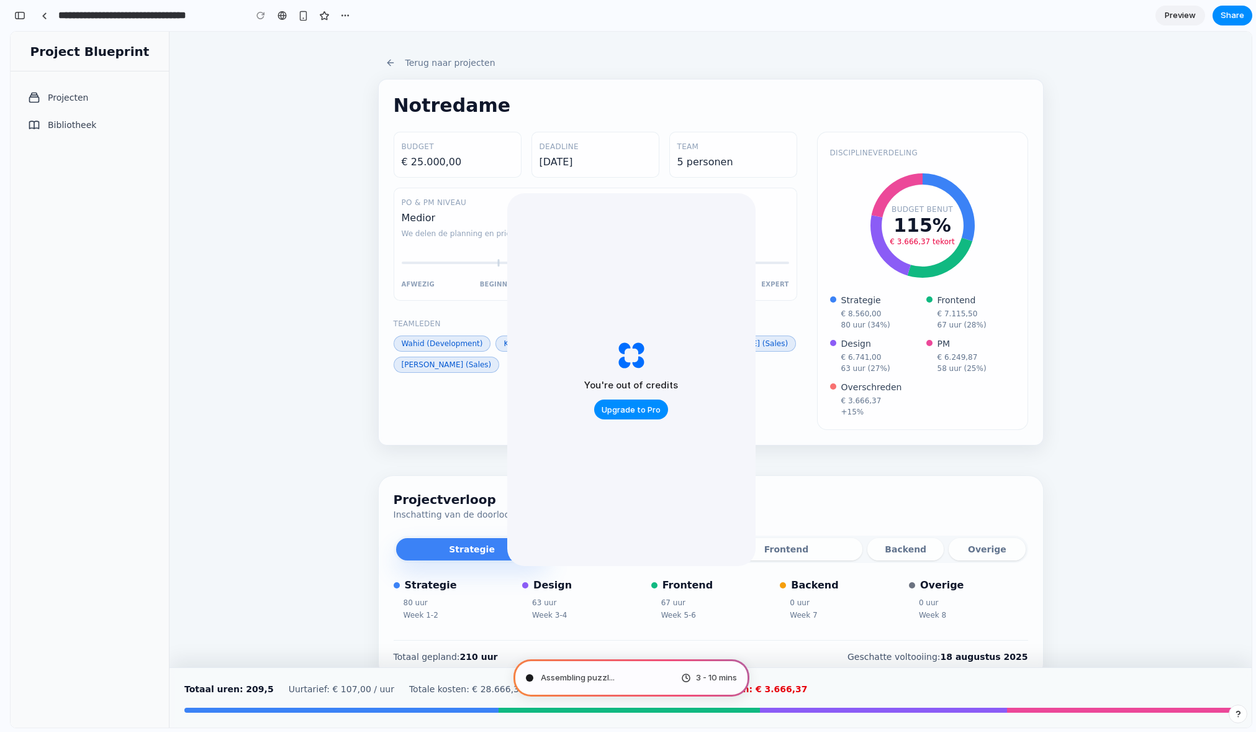
type input "**********"
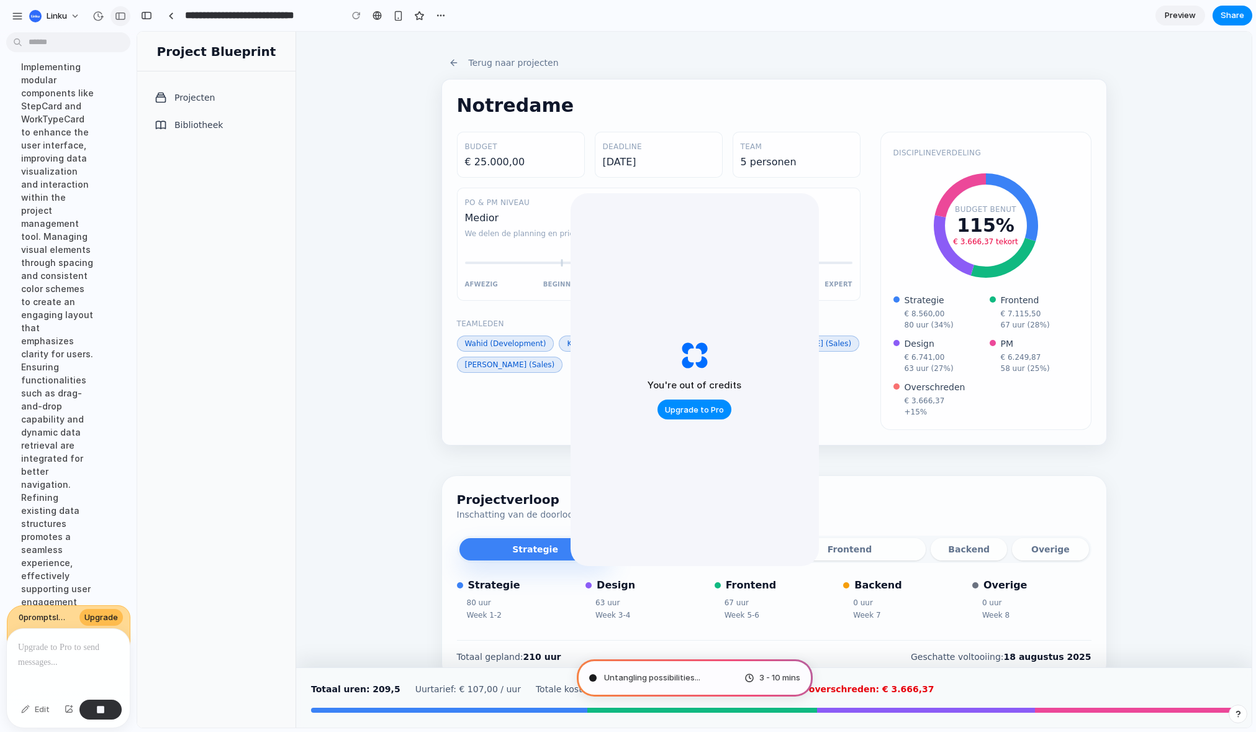
click at [116, 23] on button "button" at bounding box center [121, 16] width 20 height 20
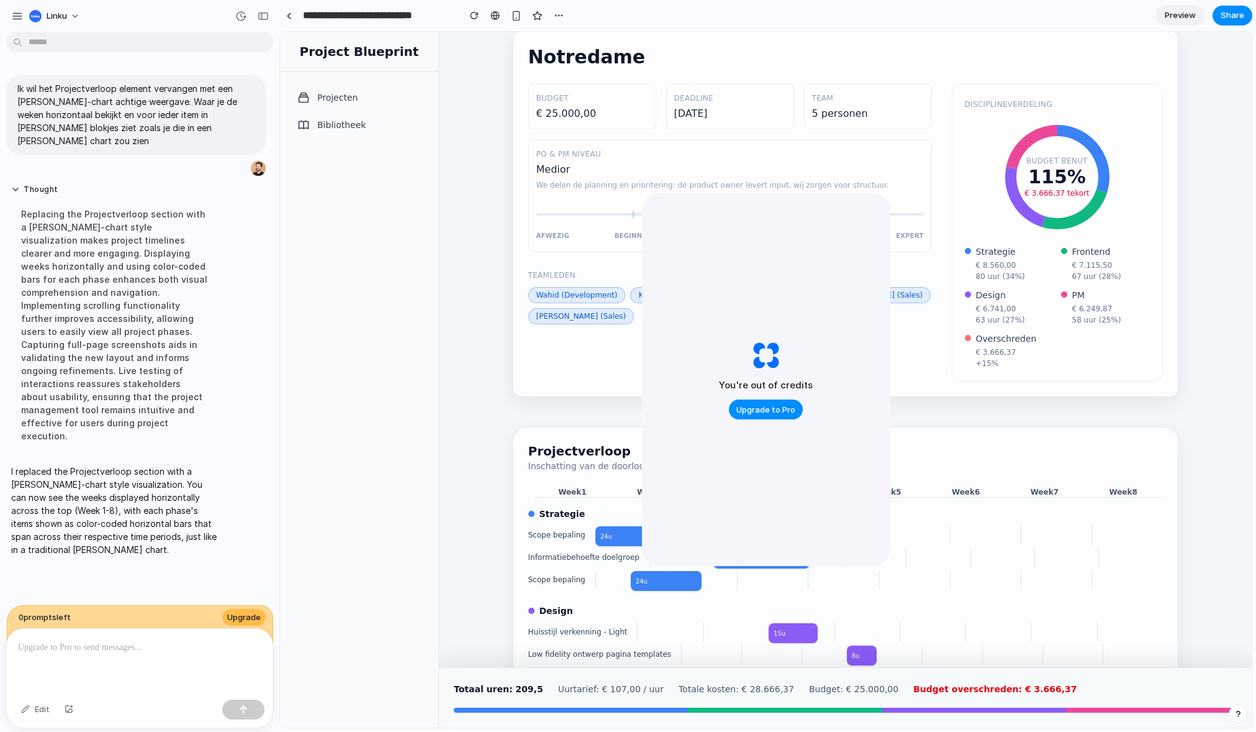
scroll to position [0, 0]
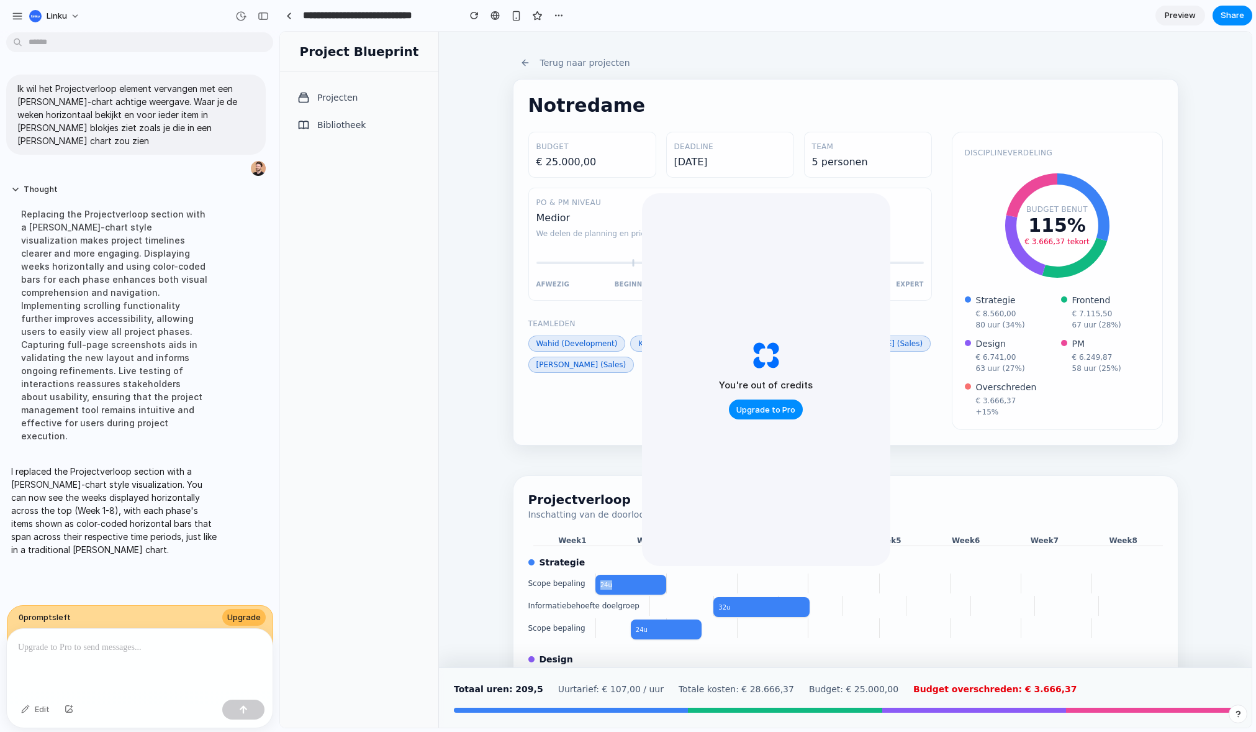
drag, startPoint x: 596, startPoint y: 582, endPoint x: 659, endPoint y: 584, distance: 63.4
click at [659, 584] on div "24 u" at bounding box center [631, 584] width 71 height 20
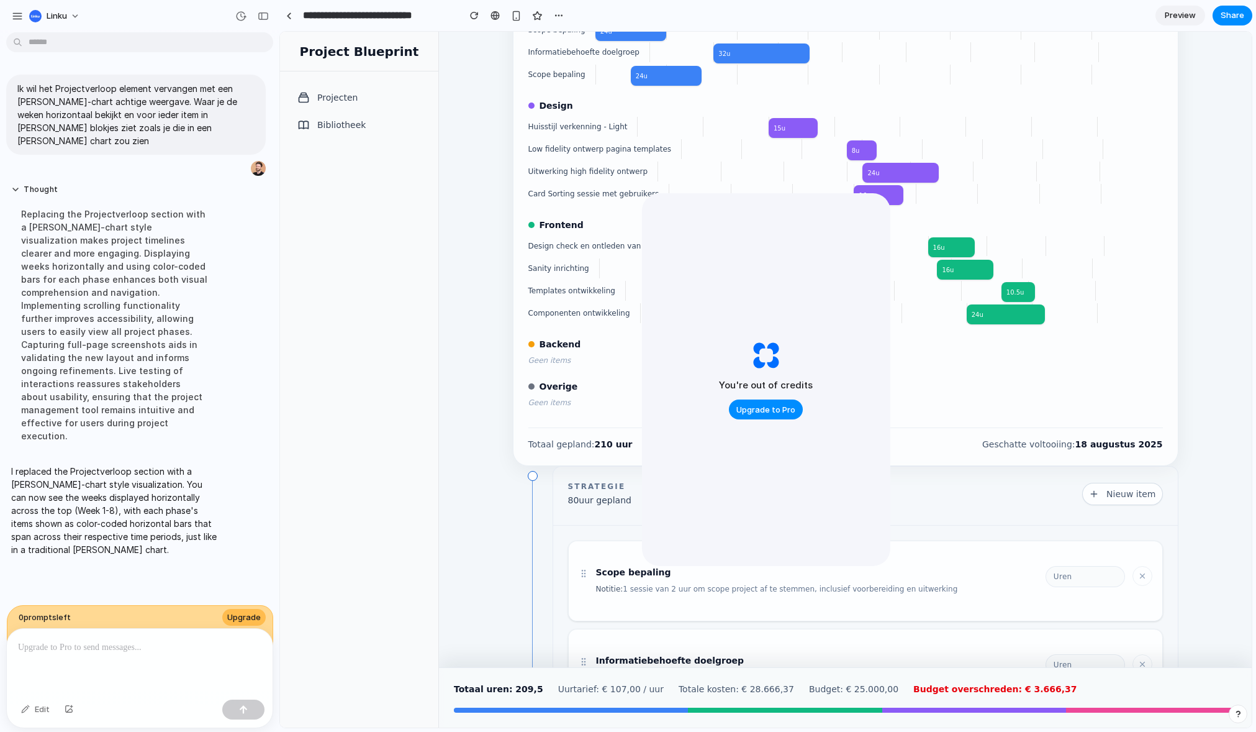
scroll to position [553, 0]
drag, startPoint x: 789, startPoint y: 125, endPoint x: 744, endPoint y: 125, distance: 44.7
click at [744, 125] on div "15 u" at bounding box center [899, 127] width 525 height 20
click at [718, 129] on div at bounding box center [736, 127] width 66 height 20
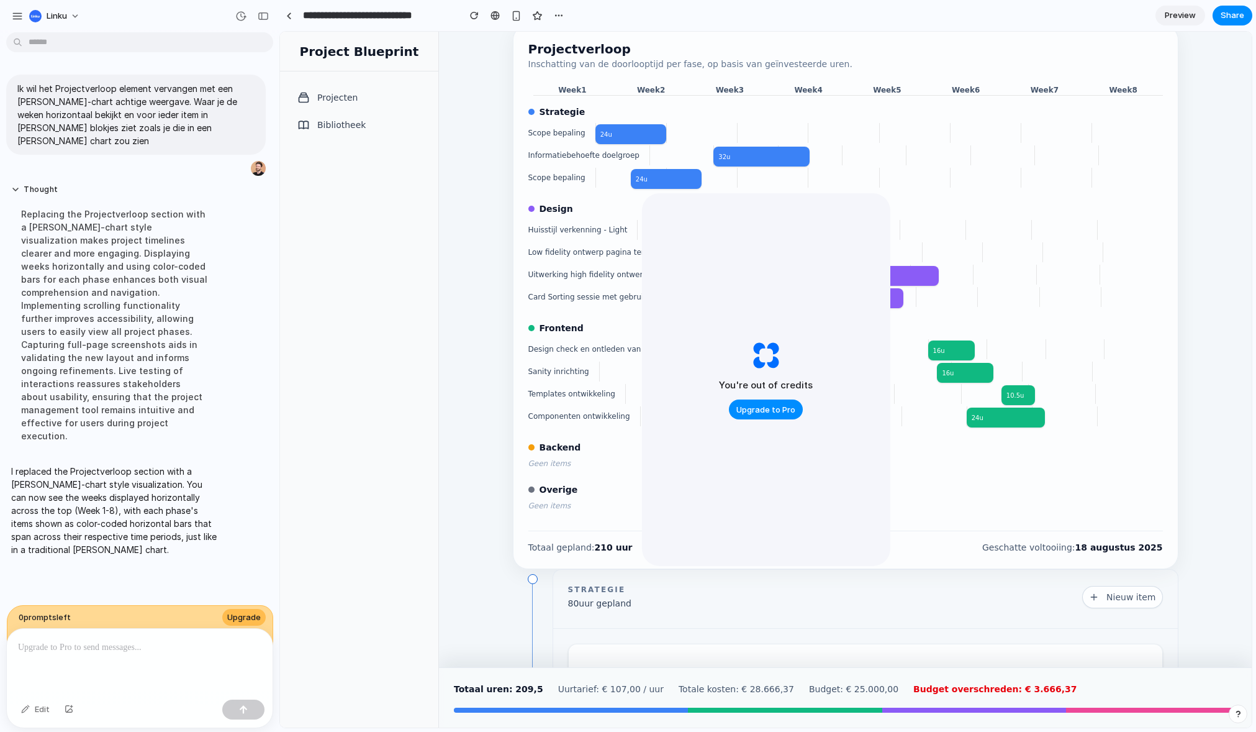
scroll to position [442, 0]
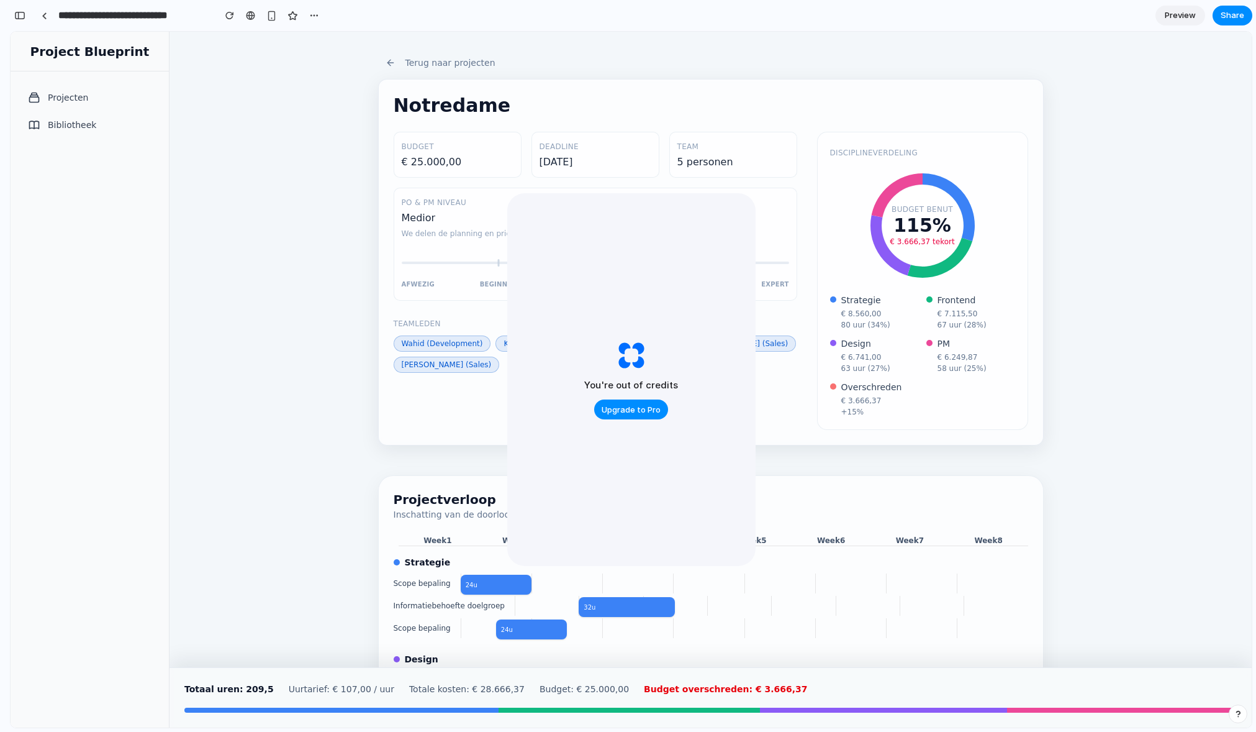
drag, startPoint x: 733, startPoint y: 276, endPoint x: 938, endPoint y: 286, distance: 205.2
click at [733, 276] on div "You're out of credits Upgrade to Pro" at bounding box center [631, 379] width 248 height 373
click at [273, 17] on div "button" at bounding box center [271, 16] width 11 height 11
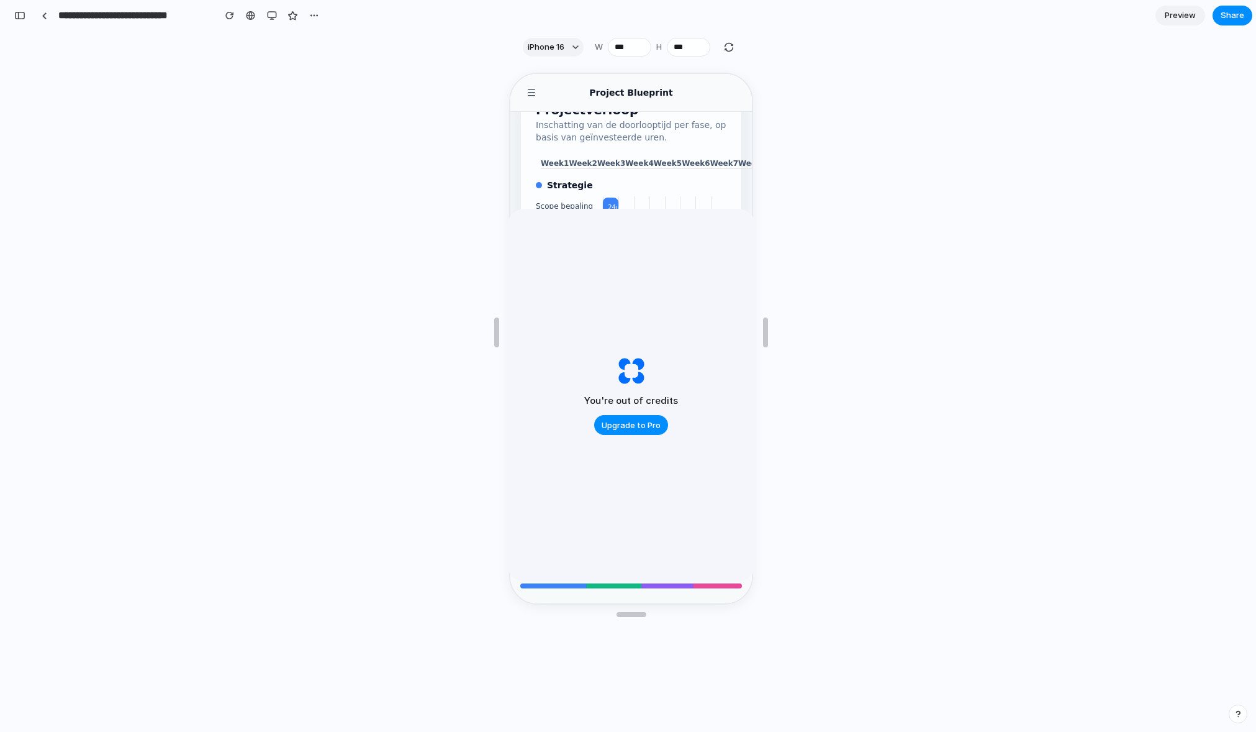
scroll to position [974, 0]
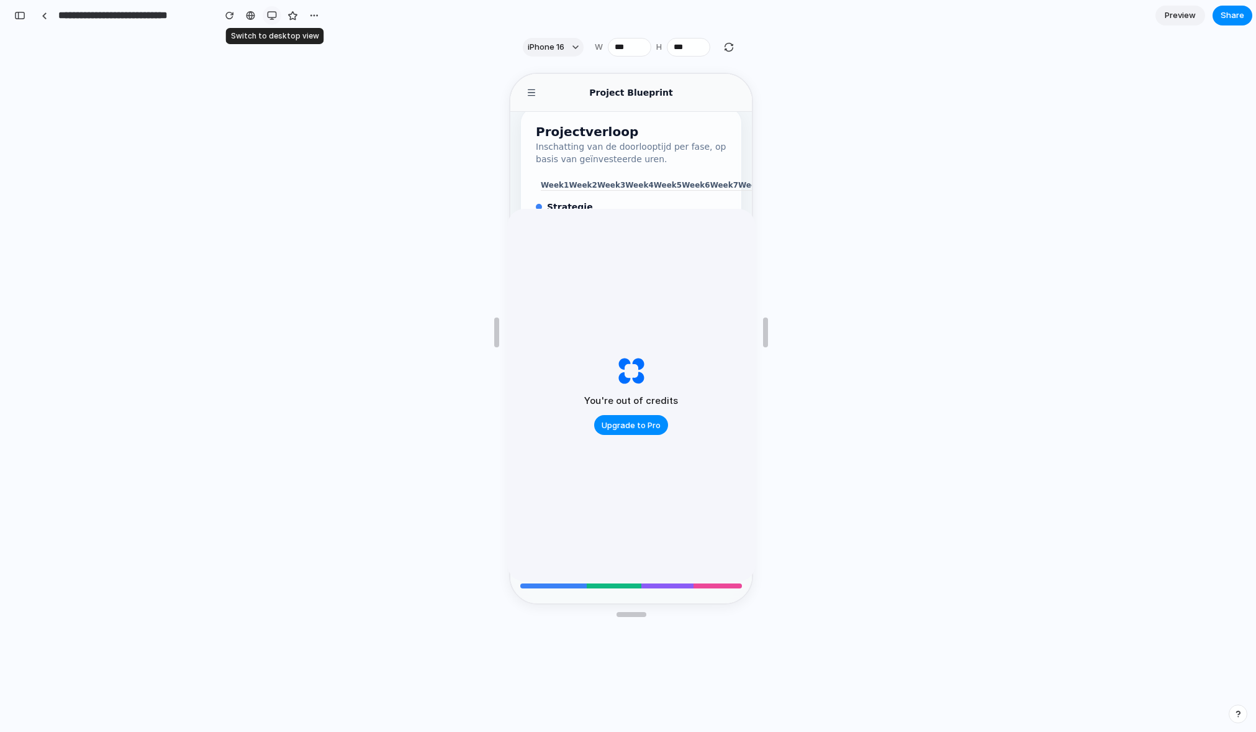
click at [273, 18] on div "button" at bounding box center [272, 16] width 10 height 10
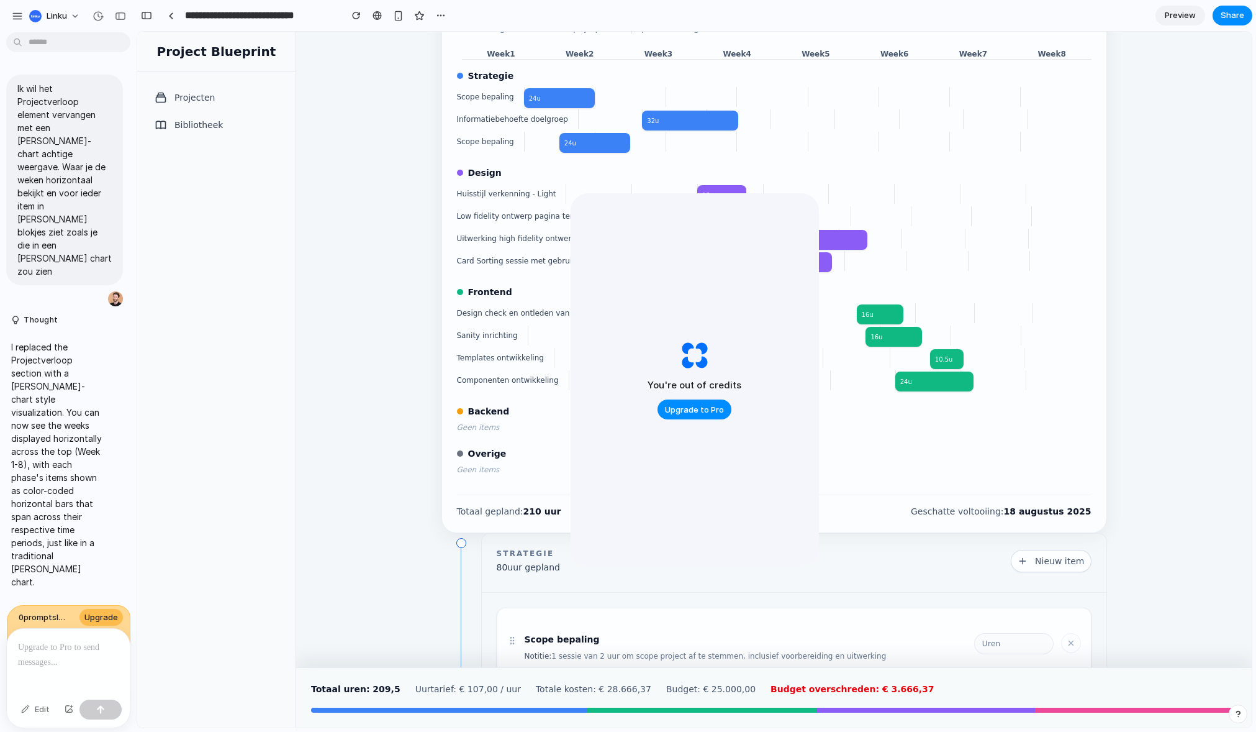
scroll to position [480, 0]
